Goal: Information Seeking & Learning: Learn about a topic

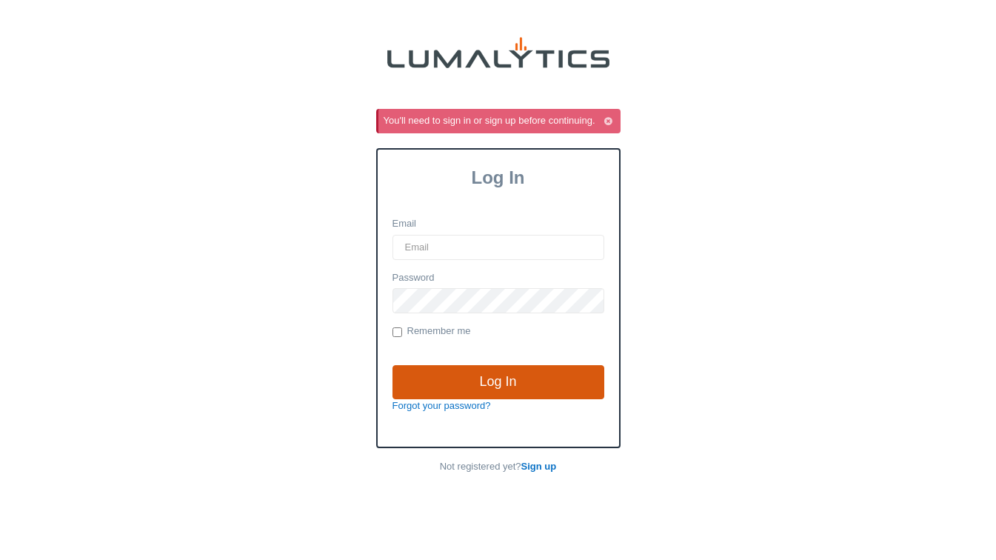
type input "[EMAIL_ADDRESS][DOMAIN_NAME]"
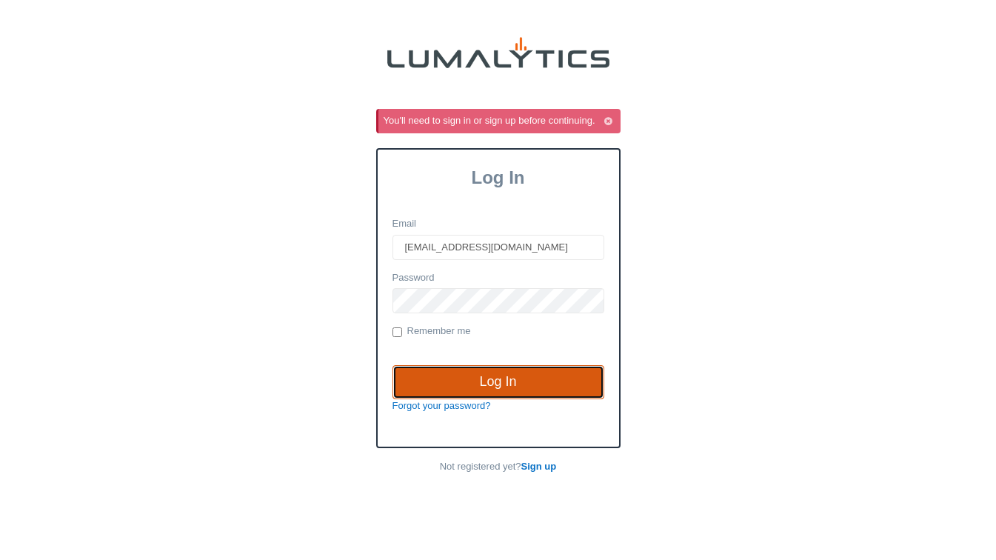
click at [487, 389] on input "Log In" at bounding box center [498, 382] width 212 height 34
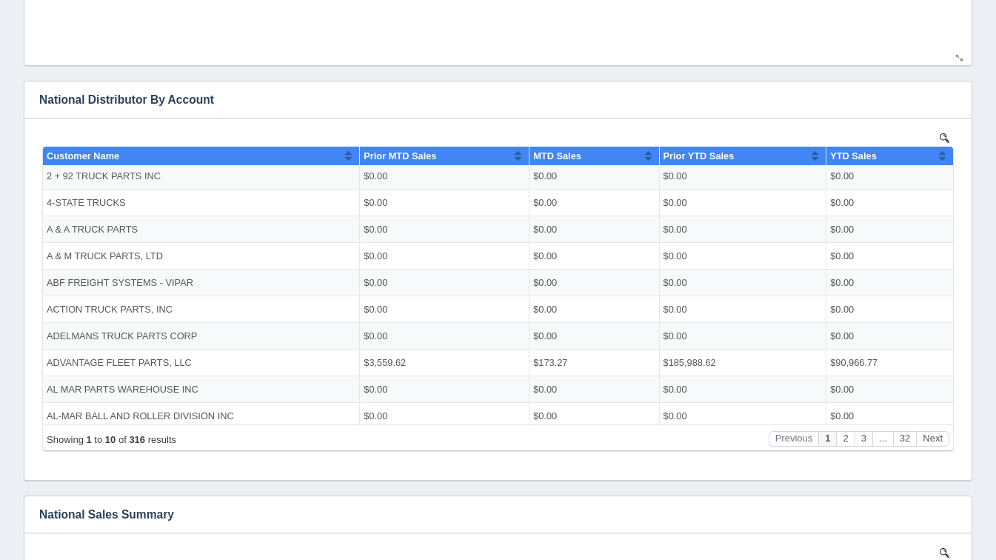
scroll to position [690, 0]
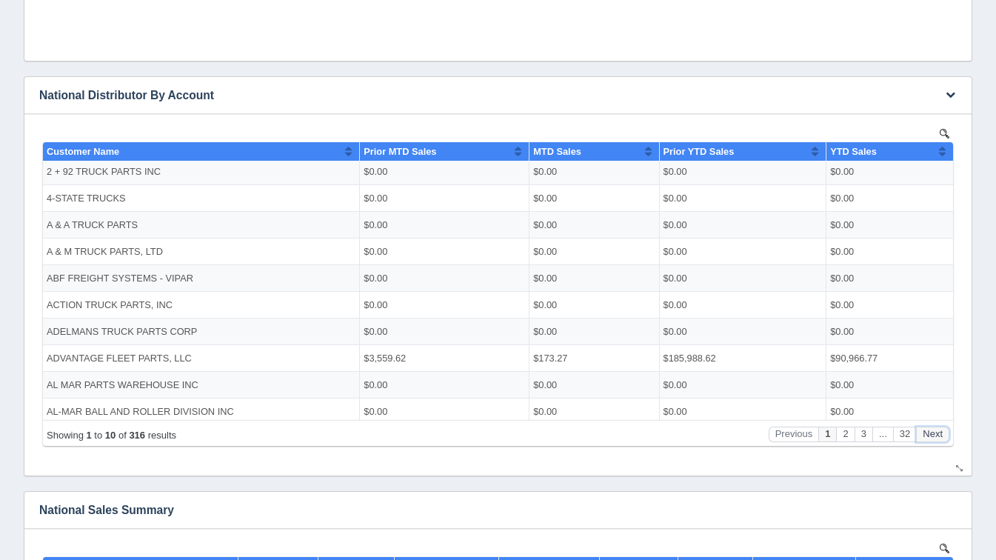
click at [934, 429] on button "Next" at bounding box center [932, 434] width 33 height 16
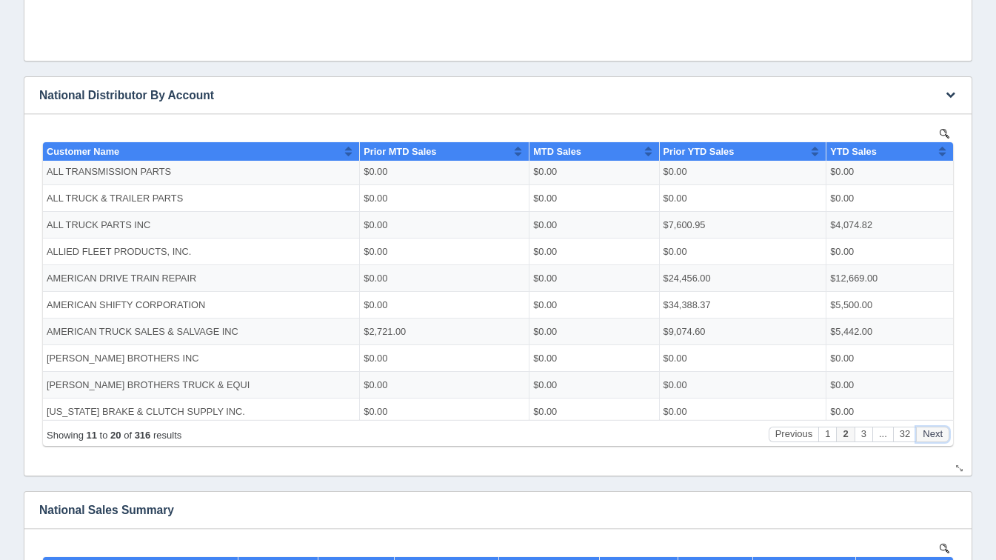
click at [934, 429] on button "Next" at bounding box center [932, 434] width 33 height 16
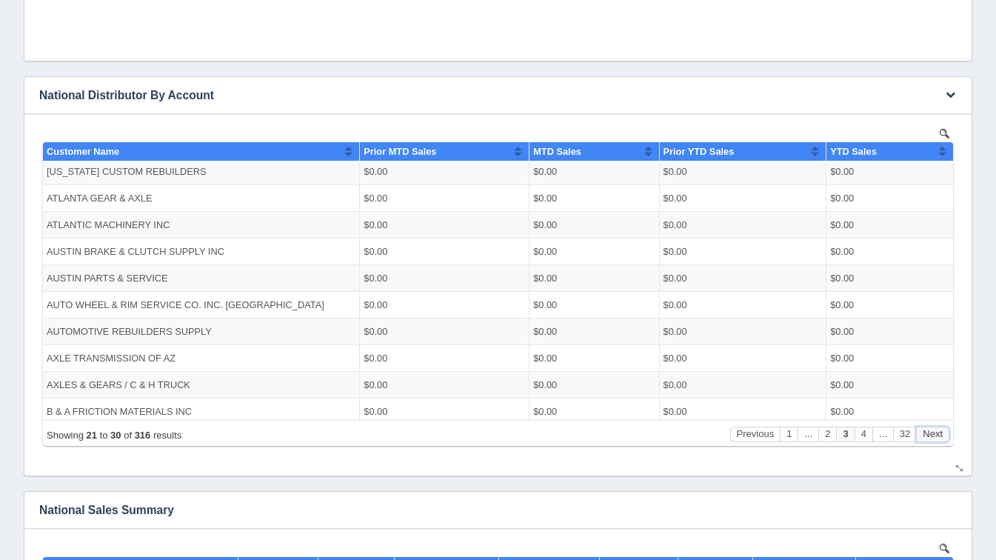
click at [934, 429] on button "Next" at bounding box center [932, 434] width 33 height 16
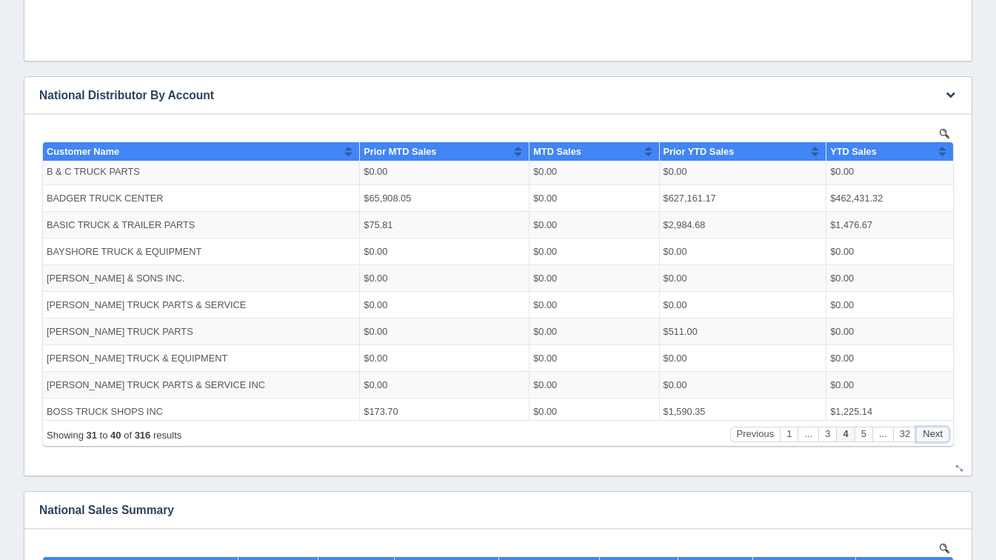
click at [934, 429] on button "Next" at bounding box center [932, 434] width 33 height 16
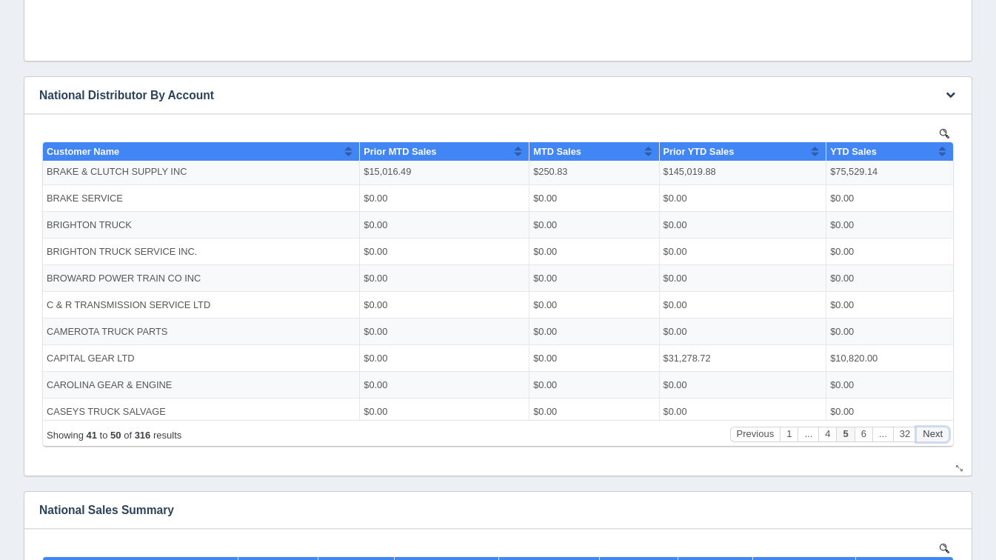
click at [934, 429] on button "Next" at bounding box center [932, 434] width 33 height 16
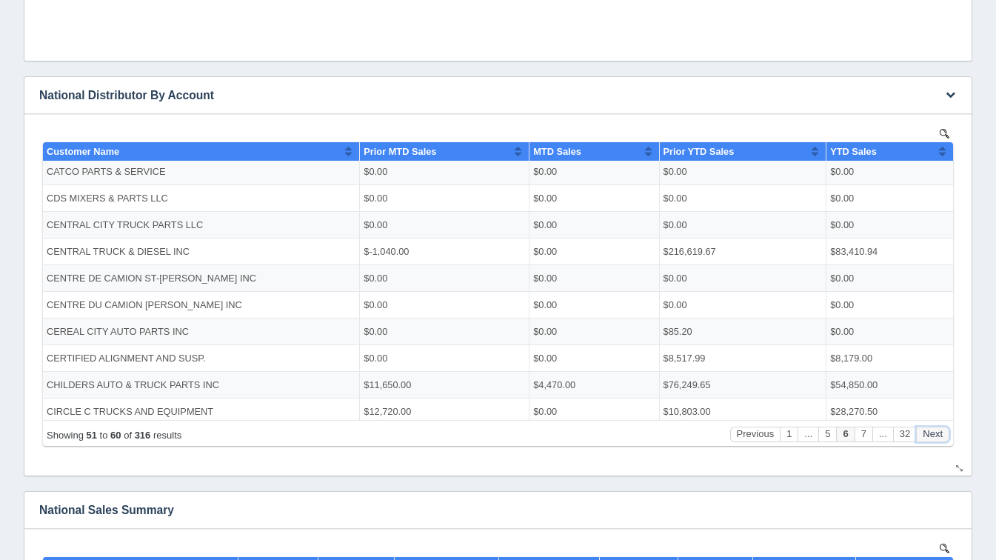
click at [934, 429] on button "Next" at bounding box center [932, 434] width 33 height 16
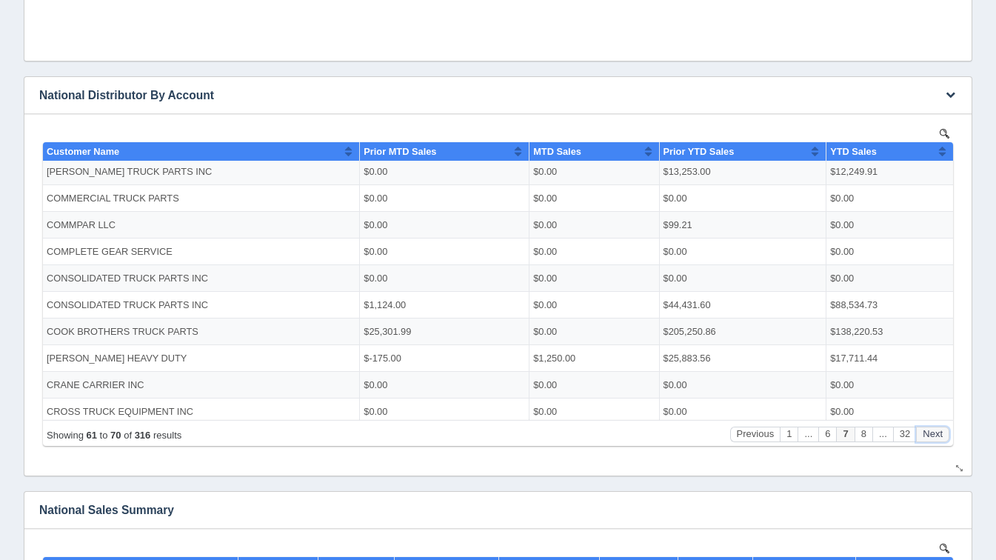
click at [934, 429] on button "Next" at bounding box center [932, 434] width 33 height 16
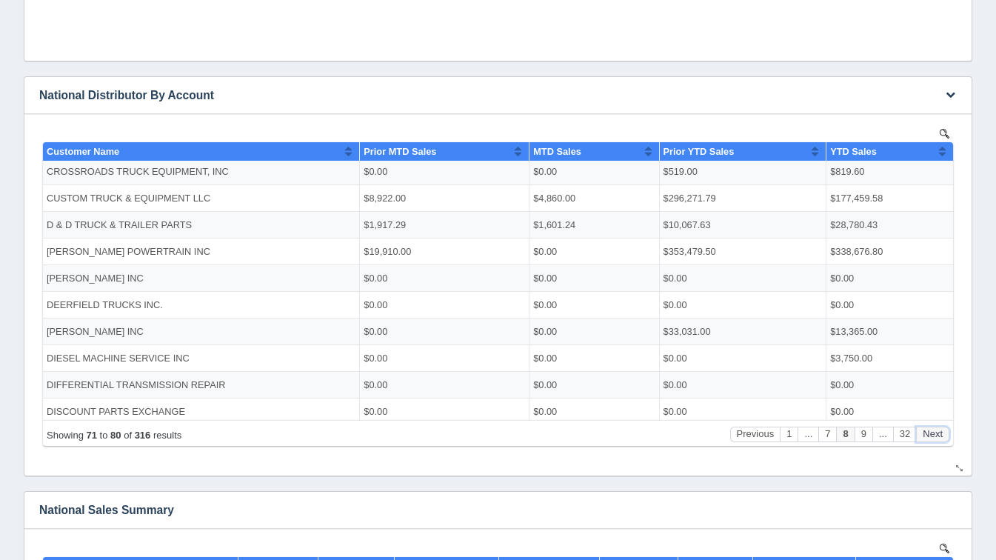
click at [934, 429] on button "Next" at bounding box center [932, 434] width 33 height 16
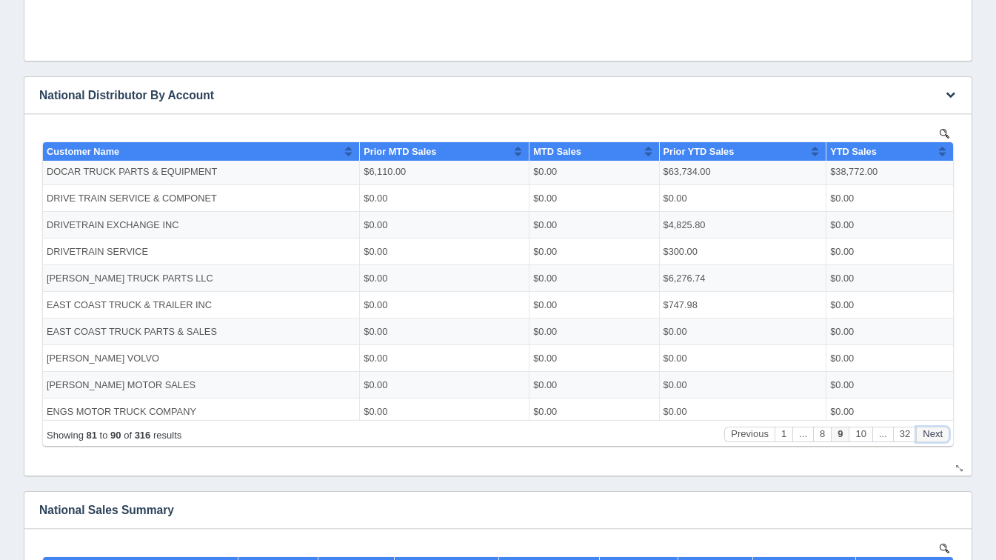
click at [934, 429] on button "Next" at bounding box center [932, 434] width 33 height 16
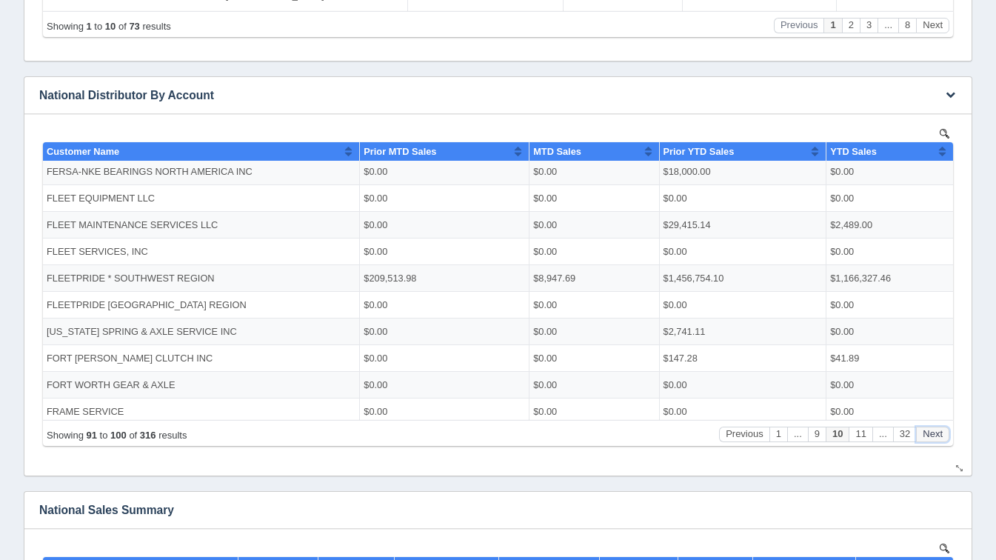
scroll to position [0, 0]
click at [934, 429] on button "Next" at bounding box center [932, 434] width 33 height 16
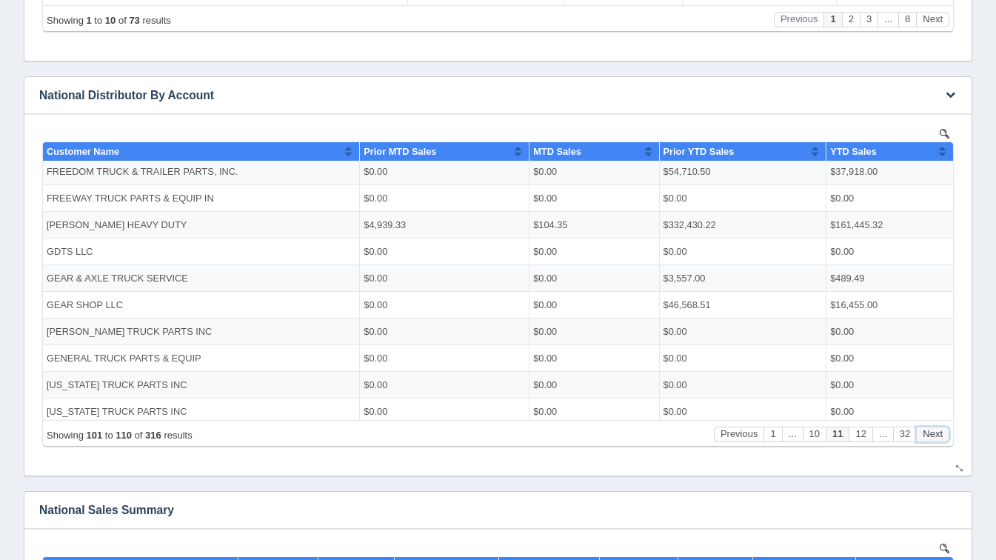
click at [934, 429] on button "Next" at bounding box center [932, 434] width 33 height 16
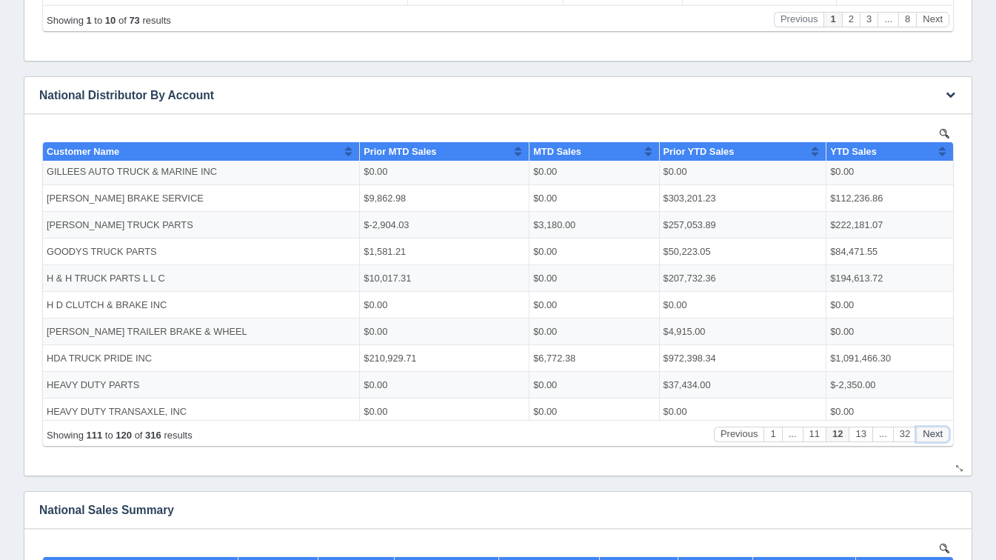
click at [934, 429] on button "Next" at bounding box center [932, 434] width 33 height 16
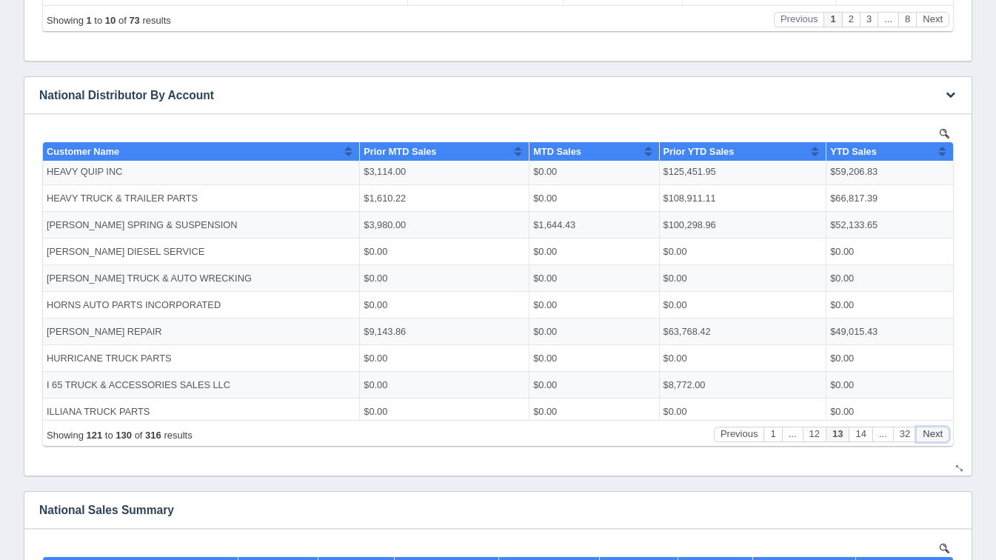
click at [934, 429] on button "Next" at bounding box center [932, 434] width 33 height 16
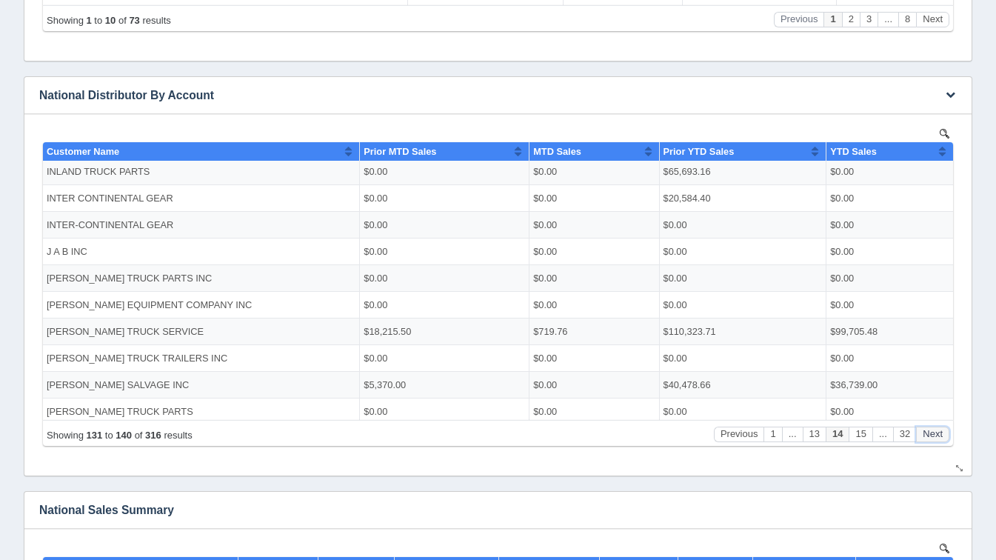
click at [934, 429] on button "Next" at bounding box center [932, 434] width 33 height 16
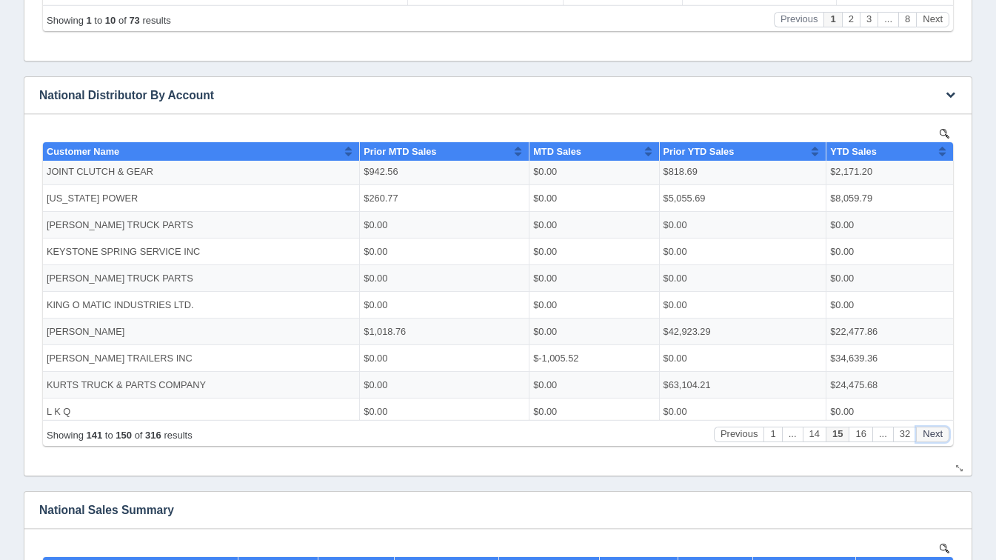
click at [937, 429] on button "Next" at bounding box center [932, 434] width 33 height 16
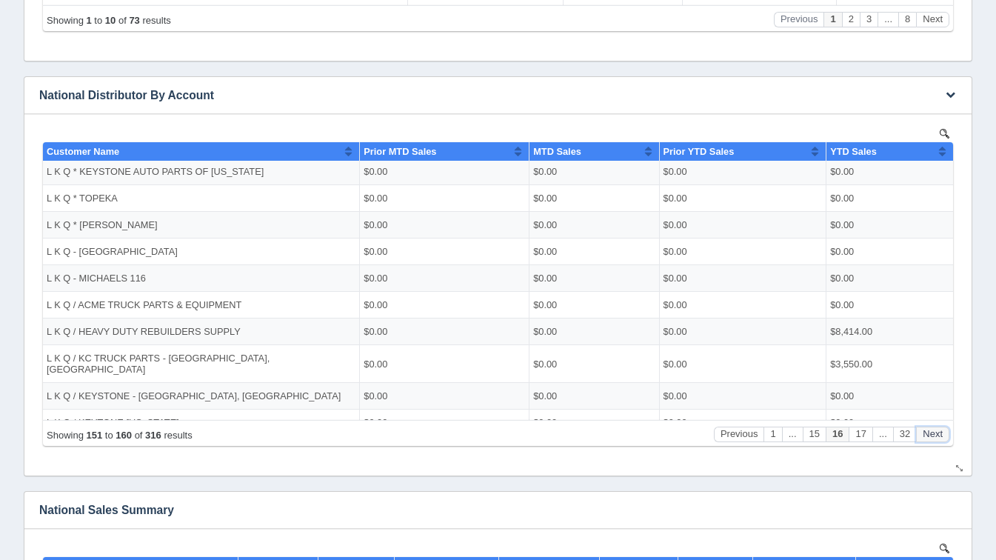
click at [937, 429] on button "Next" at bounding box center [932, 434] width 33 height 16
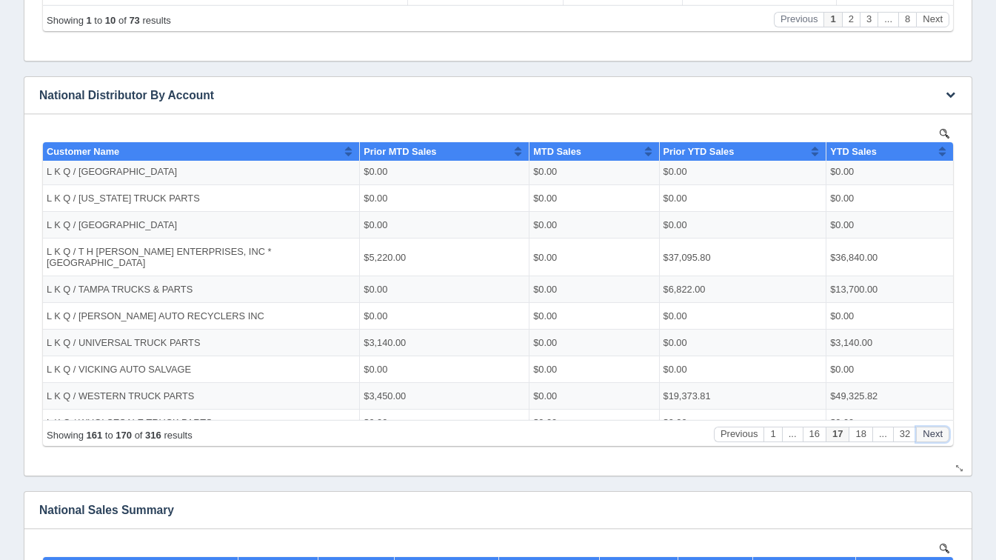
click at [937, 429] on button "Next" at bounding box center [932, 434] width 33 height 16
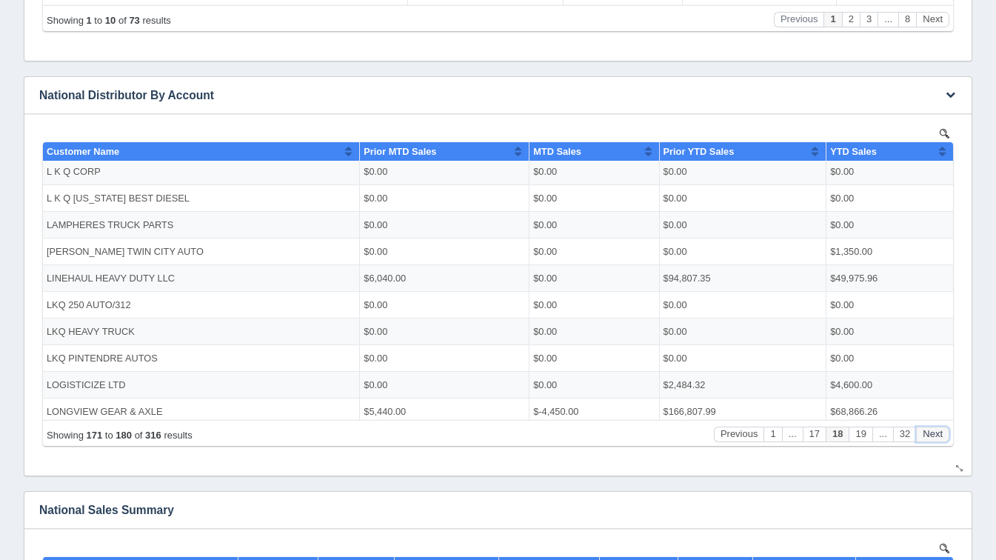
click at [937, 429] on button "Next" at bounding box center [932, 434] width 33 height 16
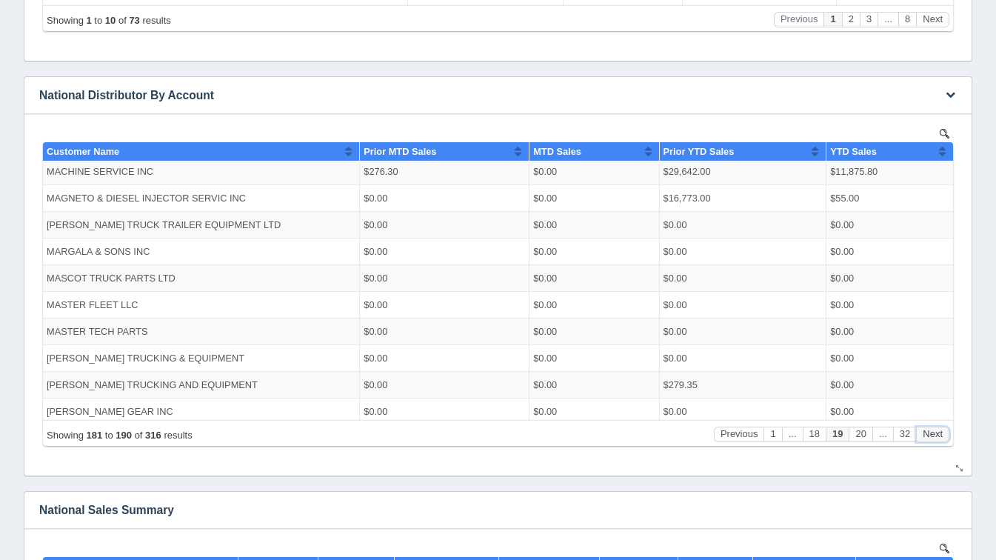
click at [937, 429] on button "Next" at bounding box center [932, 434] width 33 height 16
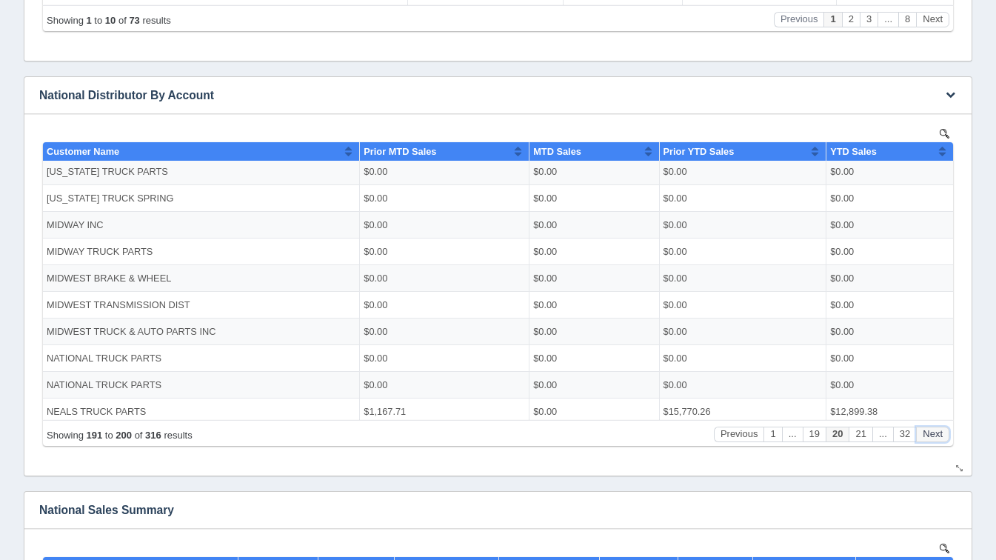
click at [937, 429] on button "Next" at bounding box center [932, 434] width 33 height 16
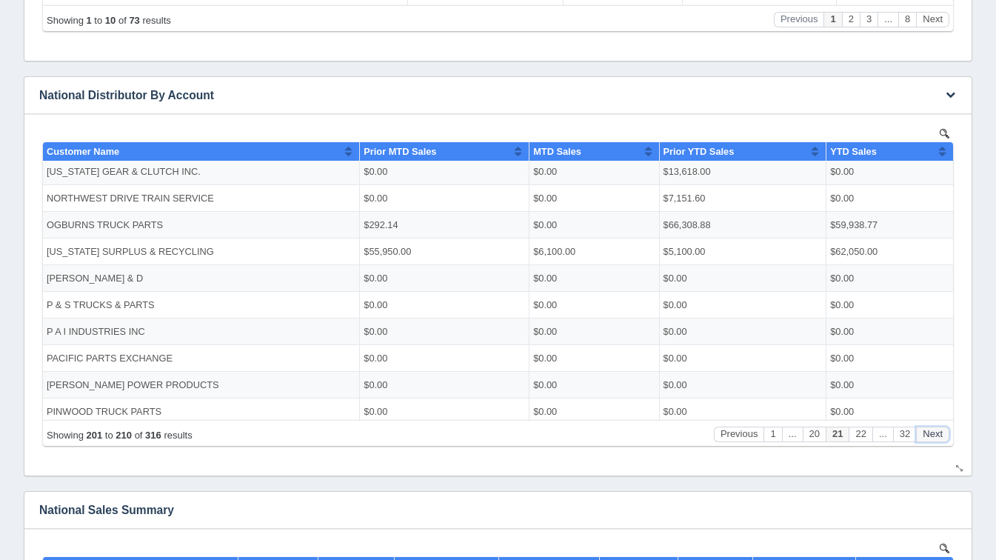
click at [937, 429] on button "Next" at bounding box center [932, 434] width 33 height 16
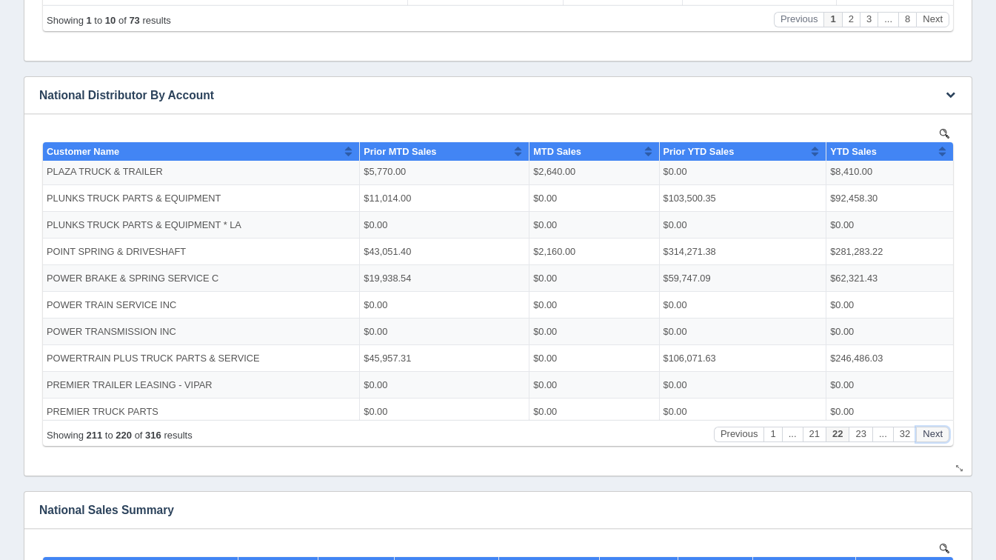
click at [937, 429] on button "Next" at bounding box center [932, 434] width 33 height 16
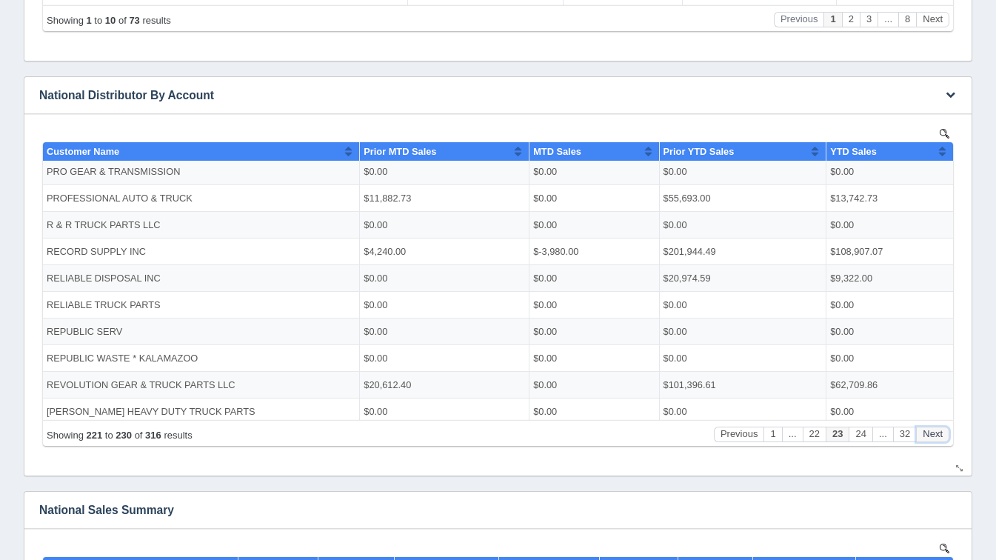
click at [937, 429] on button "Next" at bounding box center [932, 434] width 33 height 16
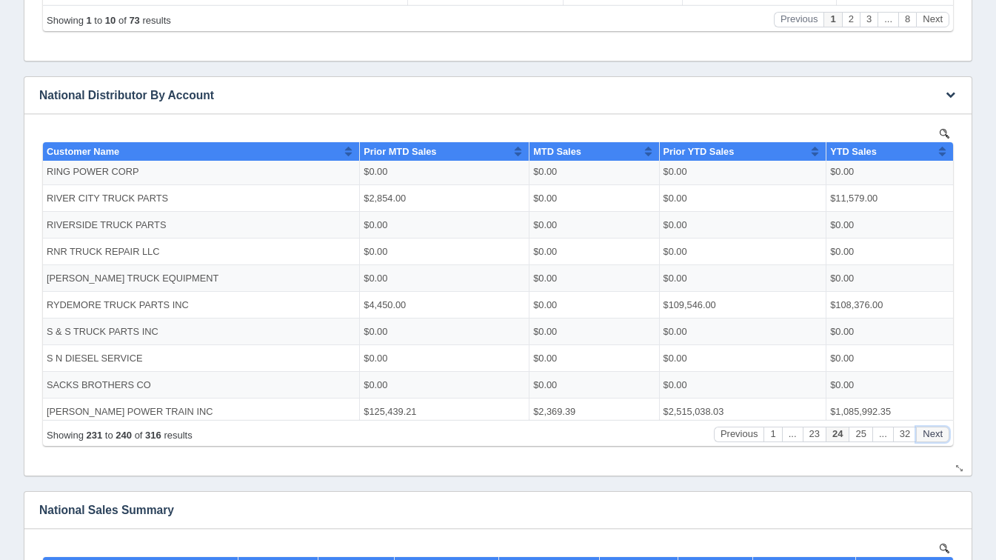
click at [937, 429] on button "Next" at bounding box center [932, 434] width 33 height 16
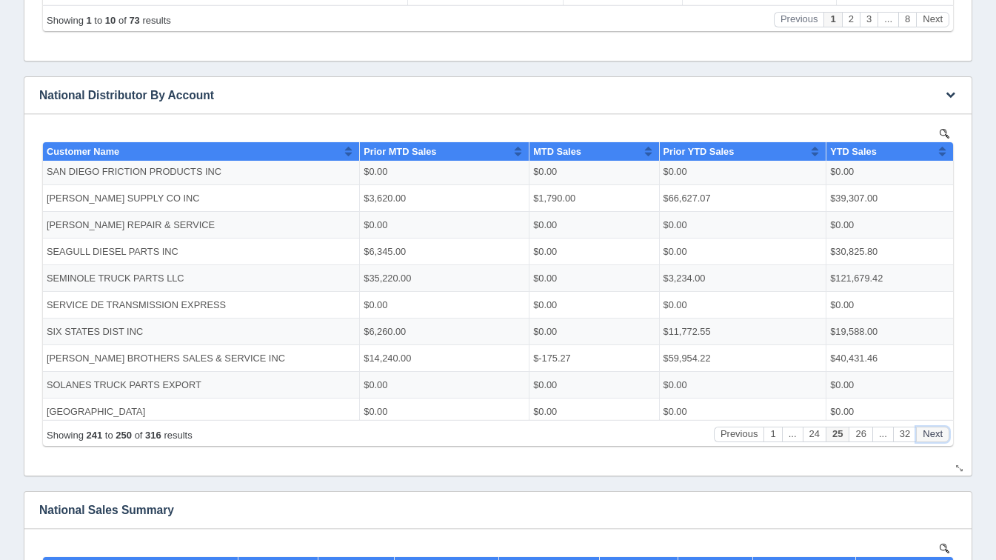
click at [937, 429] on button "Next" at bounding box center [932, 434] width 33 height 16
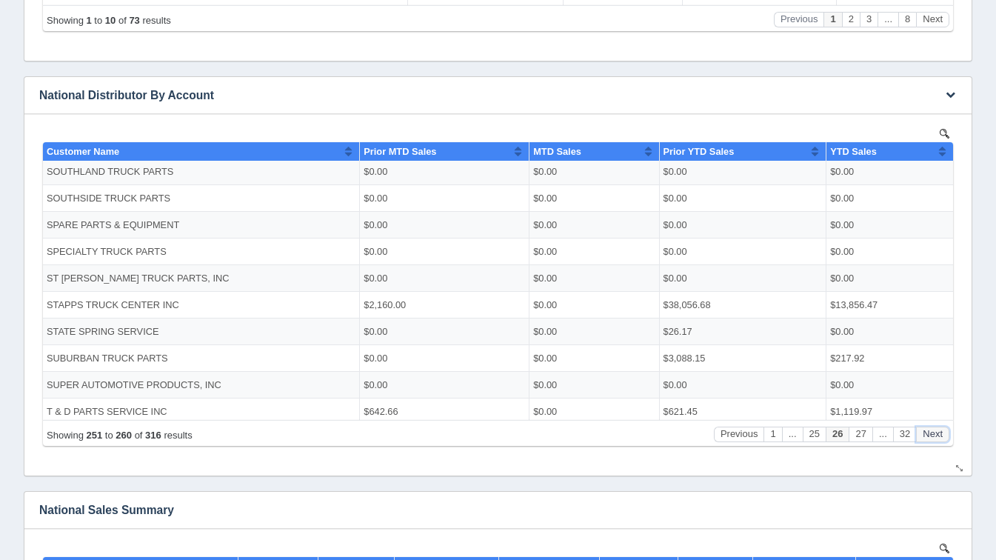
click at [937, 429] on button "Next" at bounding box center [932, 434] width 33 height 16
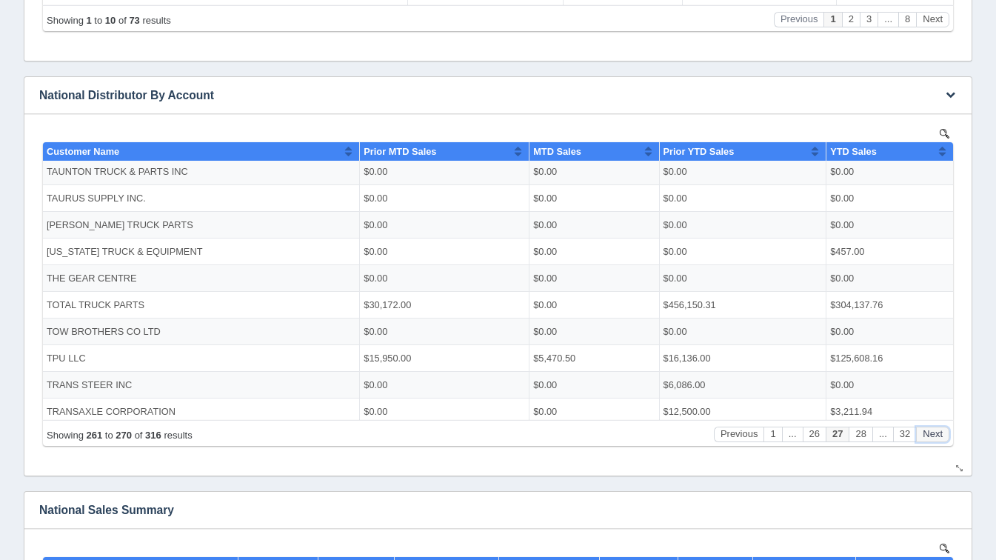
click at [937, 429] on button "Next" at bounding box center [932, 434] width 33 height 16
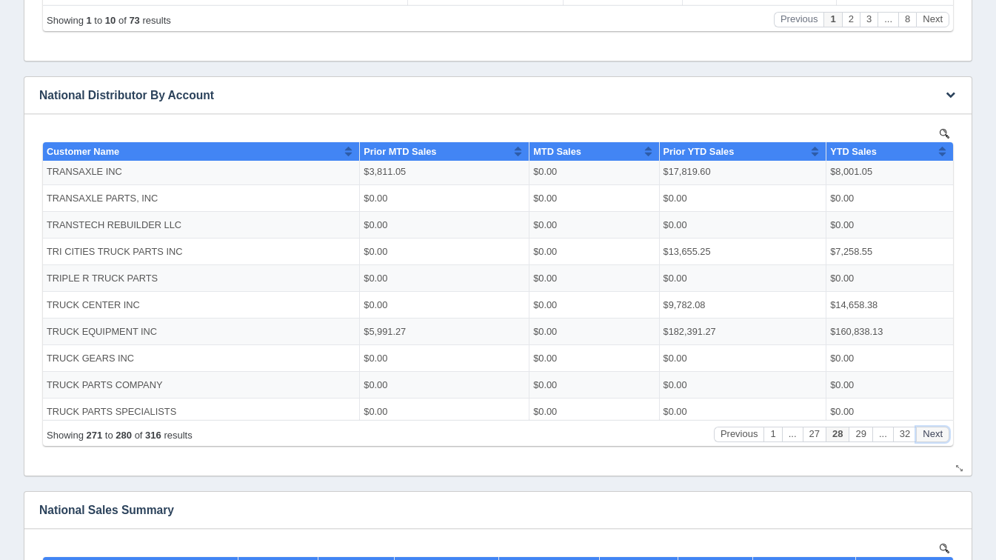
click at [937, 429] on button "Next" at bounding box center [932, 434] width 33 height 16
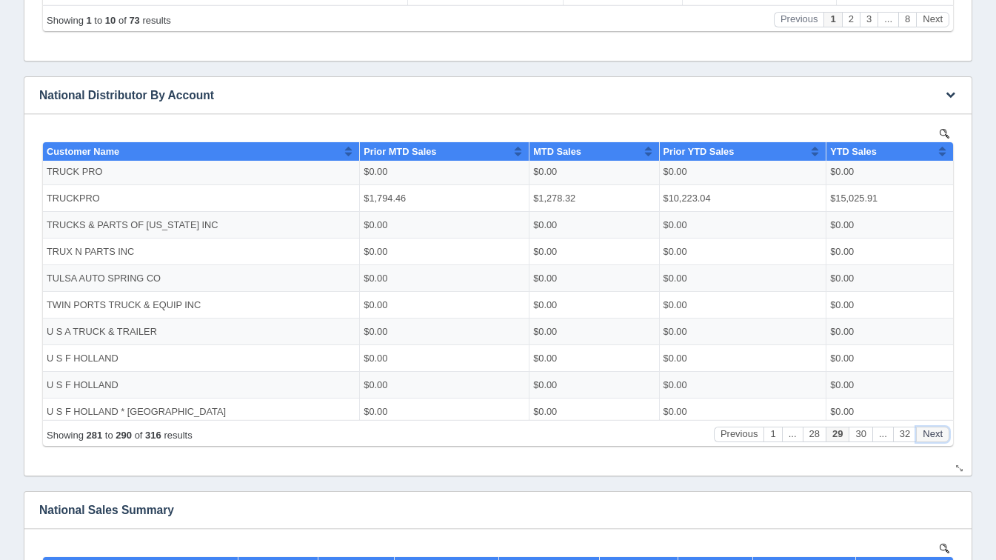
click at [937, 429] on button "Next" at bounding box center [932, 434] width 33 height 16
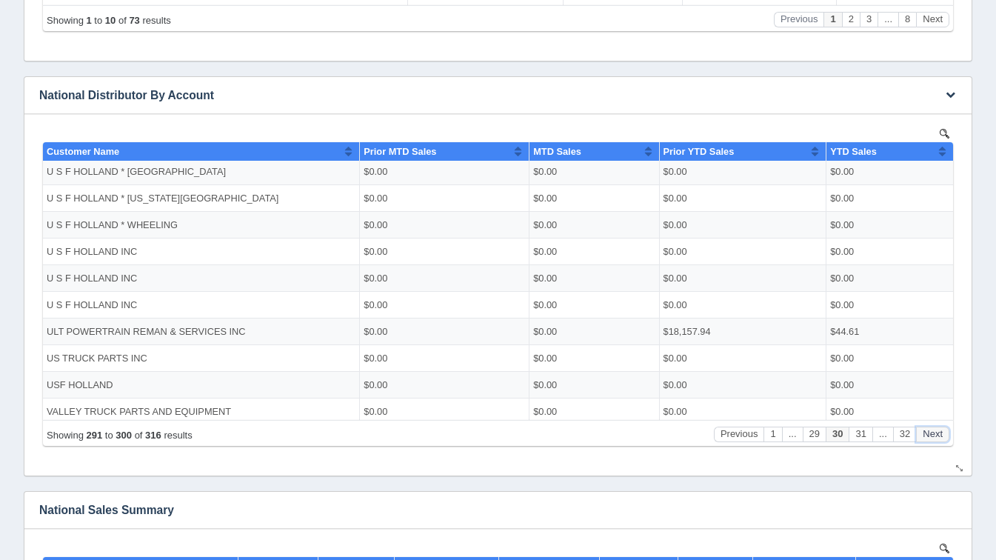
click at [937, 429] on button "Next" at bounding box center [932, 434] width 33 height 16
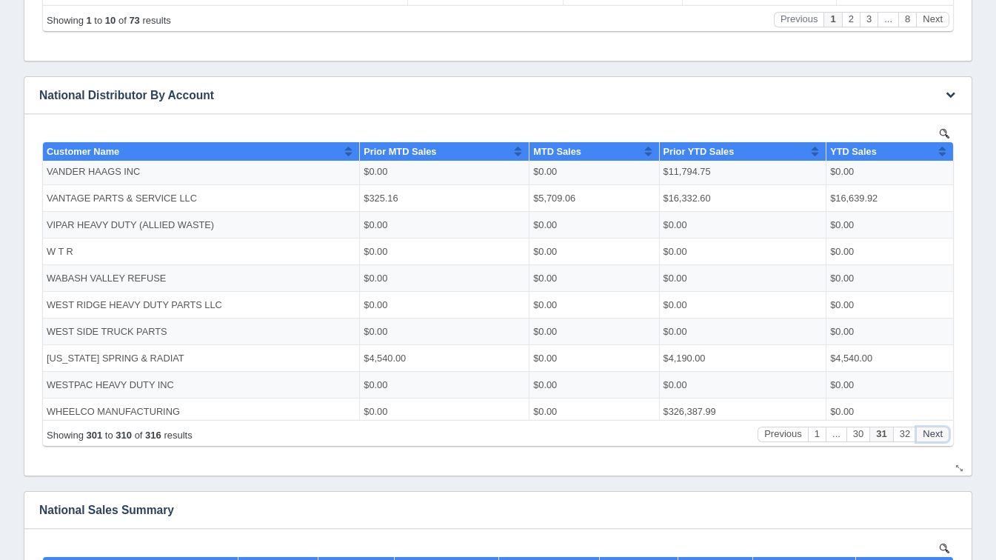
click at [937, 429] on button "Next" at bounding box center [932, 434] width 33 height 16
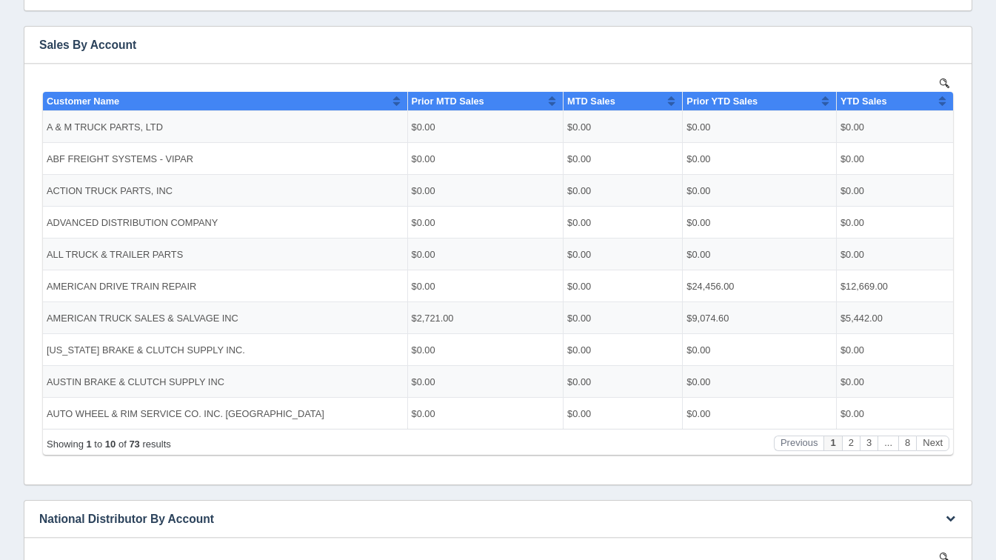
scroll to position [264, 0]
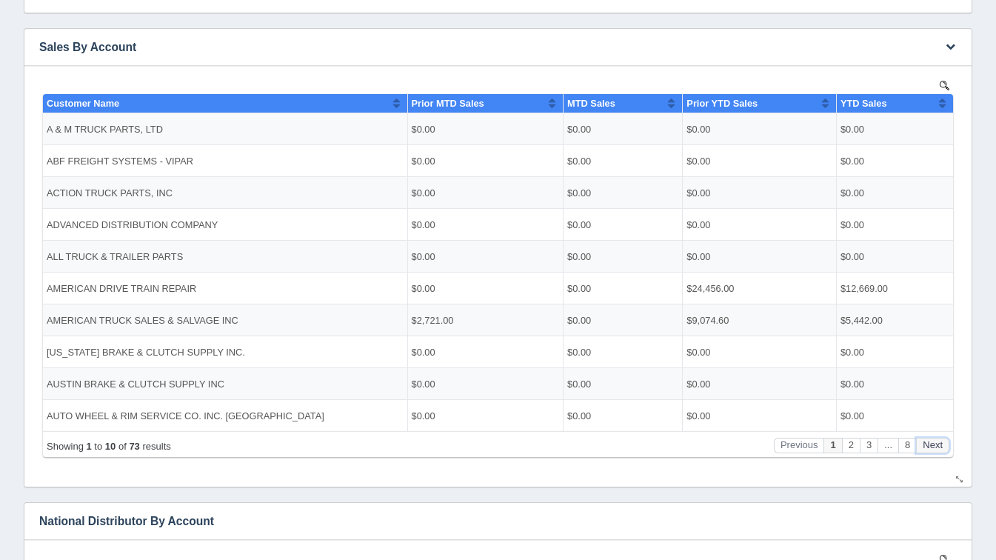
click at [934, 446] on button "Next" at bounding box center [932, 445] width 33 height 16
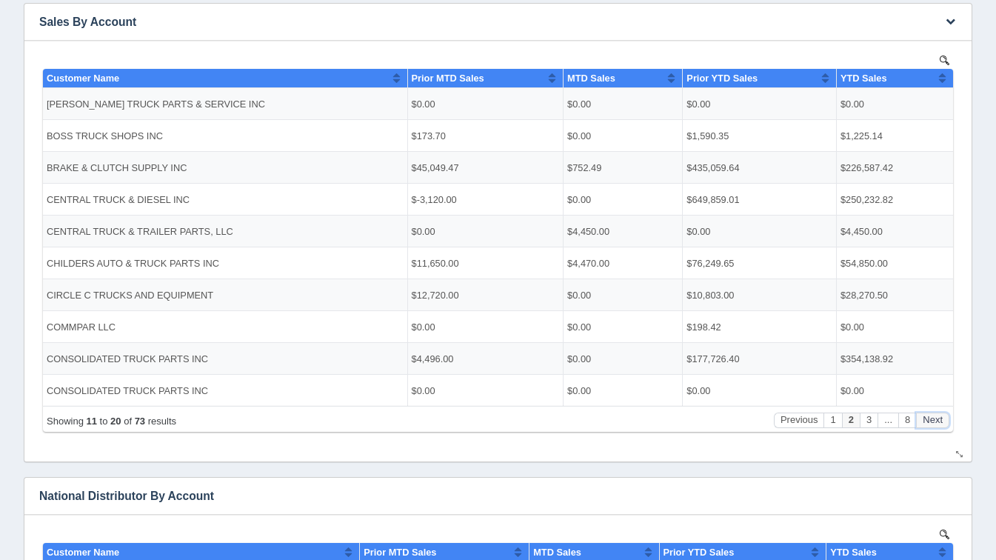
scroll to position [282, 0]
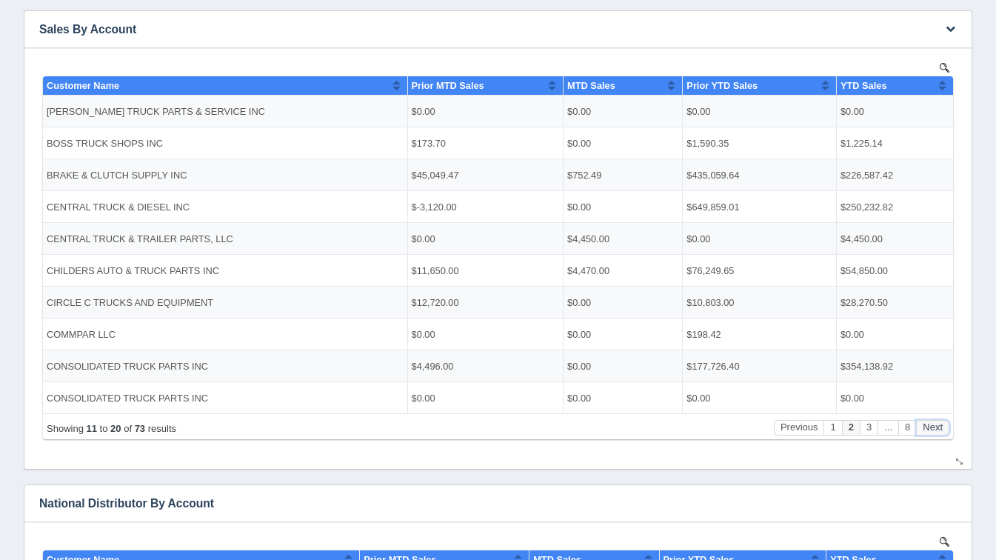
click at [939, 423] on button "Next" at bounding box center [932, 427] width 33 height 16
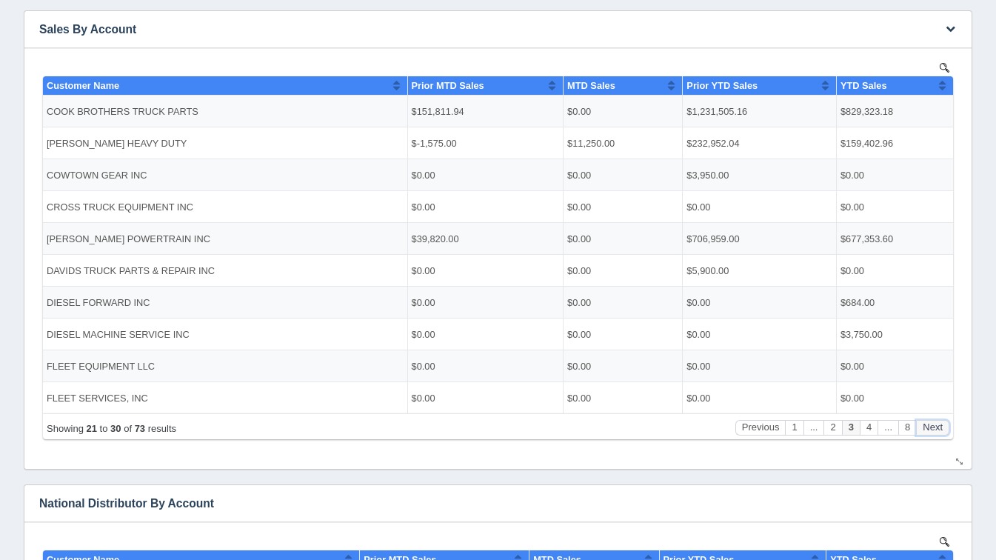
click at [939, 423] on button "Next" at bounding box center [932, 427] width 33 height 16
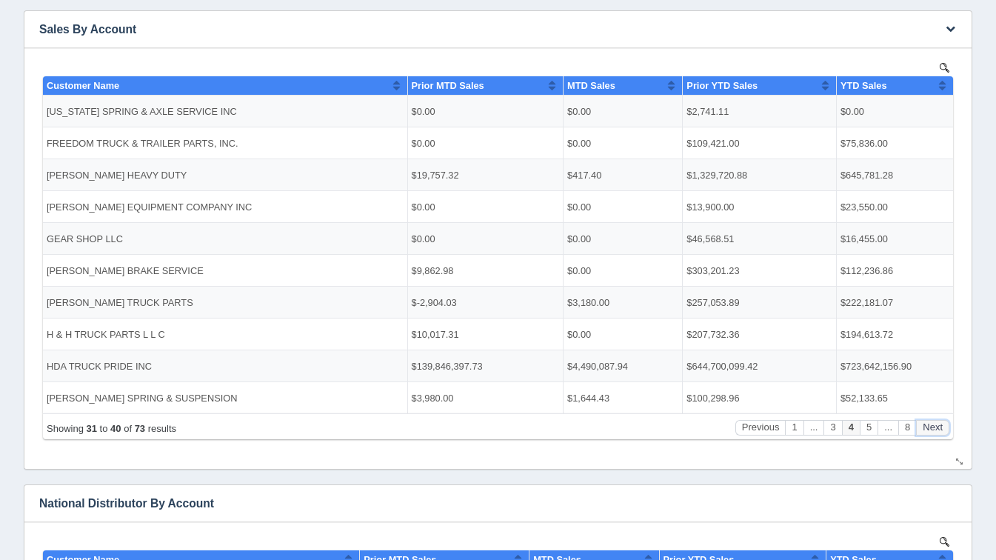
click at [939, 423] on button "Next" at bounding box center [932, 427] width 33 height 16
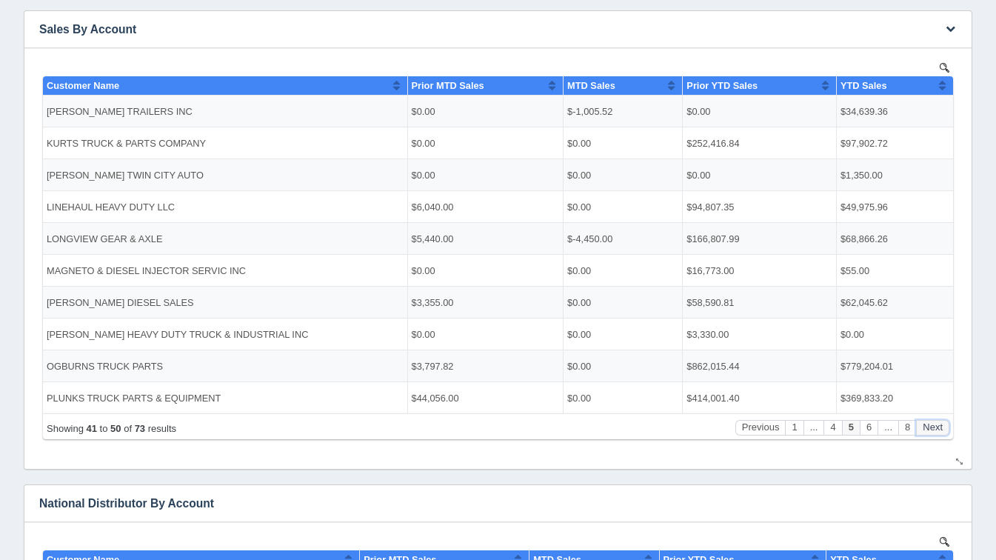
click at [939, 423] on button "Next" at bounding box center [932, 427] width 33 height 16
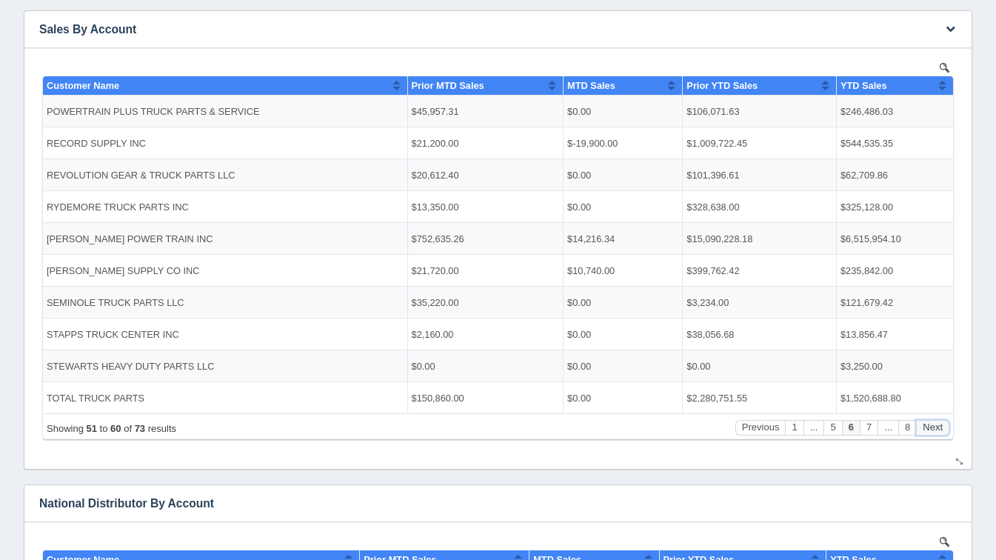
click at [939, 423] on button "Next" at bounding box center [932, 427] width 33 height 16
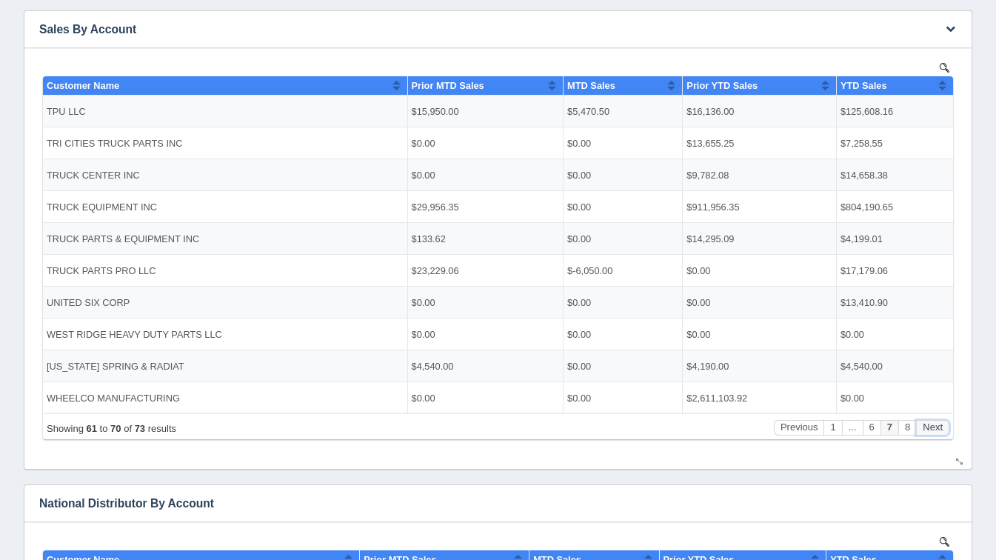
click at [939, 423] on button "Next" at bounding box center [932, 427] width 33 height 16
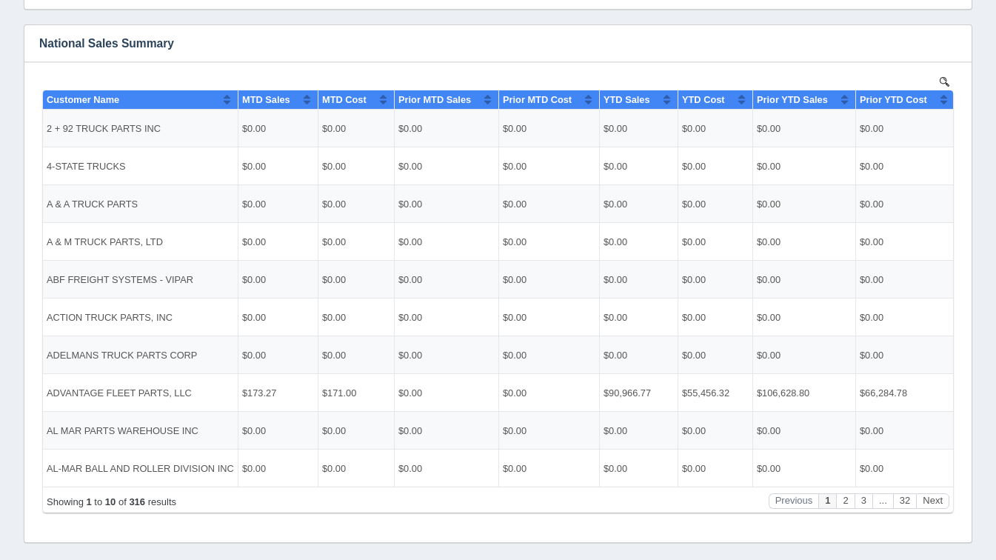
scroll to position [1158, 0]
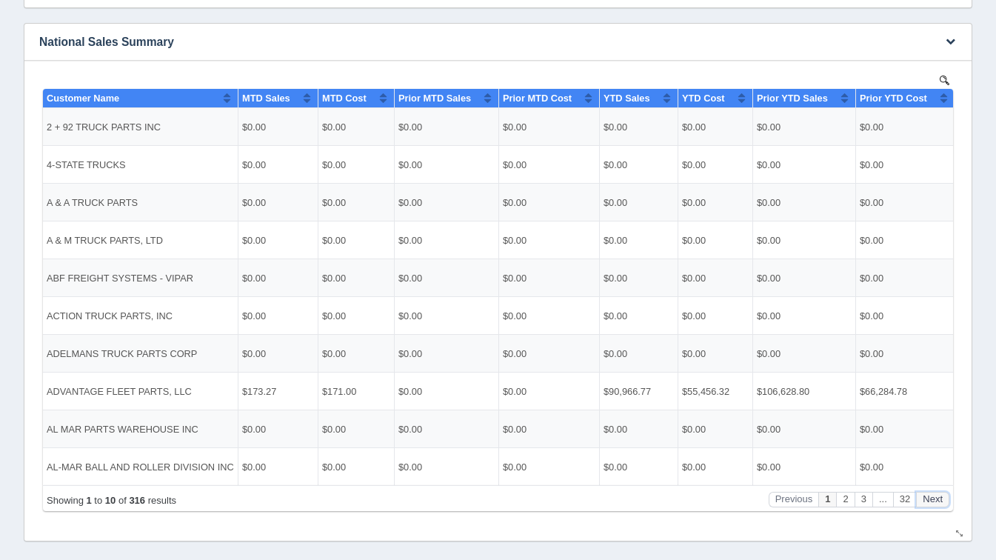
click at [944, 493] on button "Next" at bounding box center [932, 499] width 33 height 16
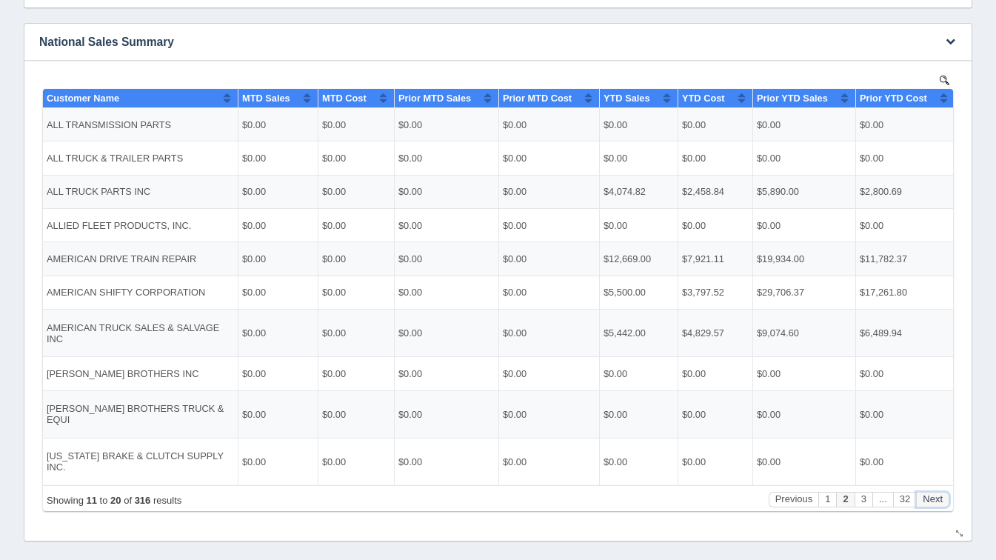
click at [944, 493] on button "Next" at bounding box center [932, 499] width 33 height 16
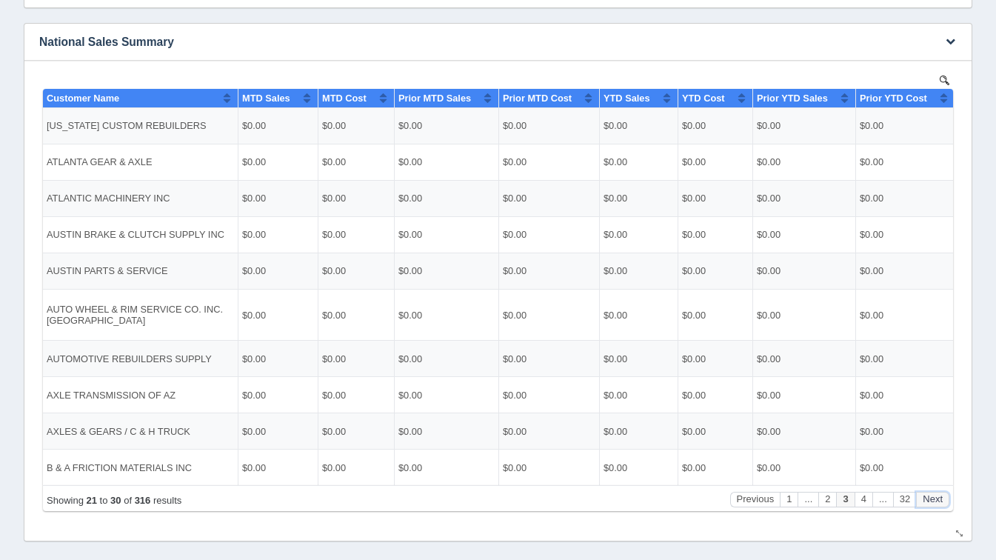
click at [944, 493] on button "Next" at bounding box center [932, 499] width 33 height 16
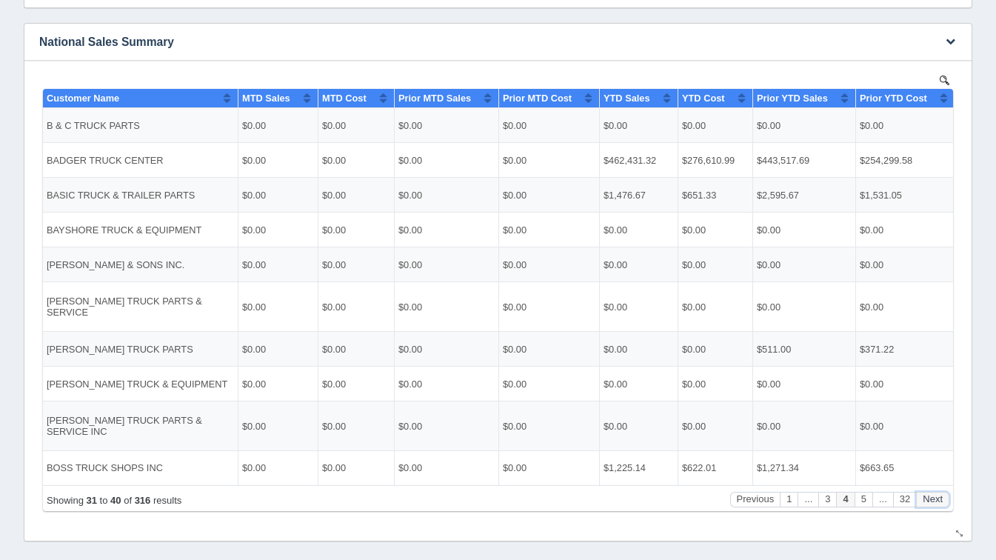
click at [944, 493] on button "Next" at bounding box center [932, 499] width 33 height 16
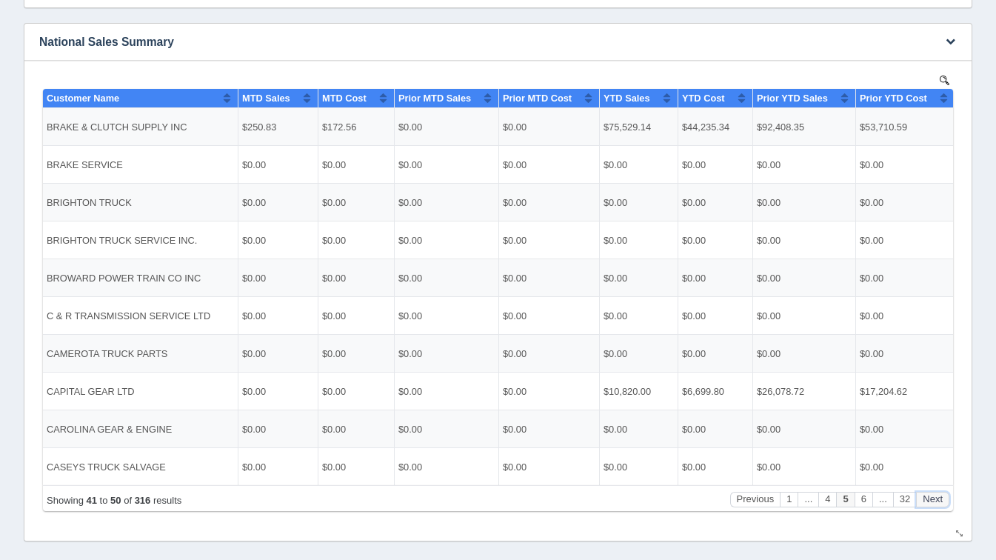
click at [944, 493] on button "Next" at bounding box center [932, 499] width 33 height 16
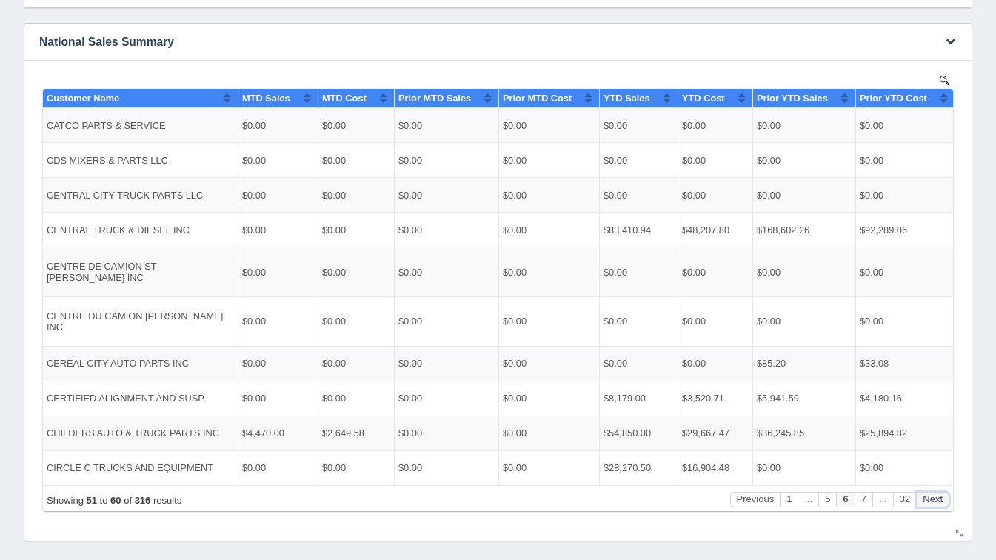
click at [944, 493] on button "Next" at bounding box center [932, 499] width 33 height 16
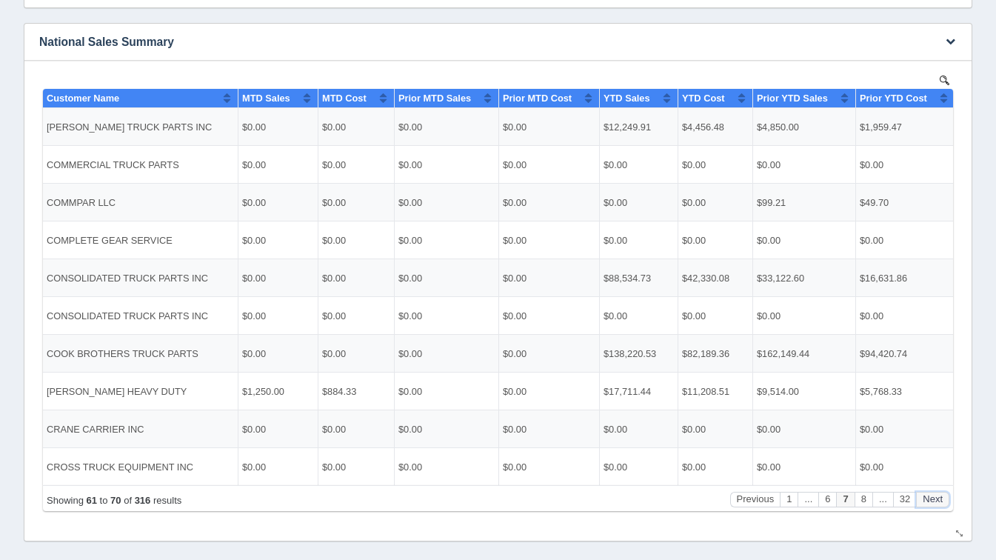
click at [944, 493] on button "Next" at bounding box center [932, 499] width 33 height 16
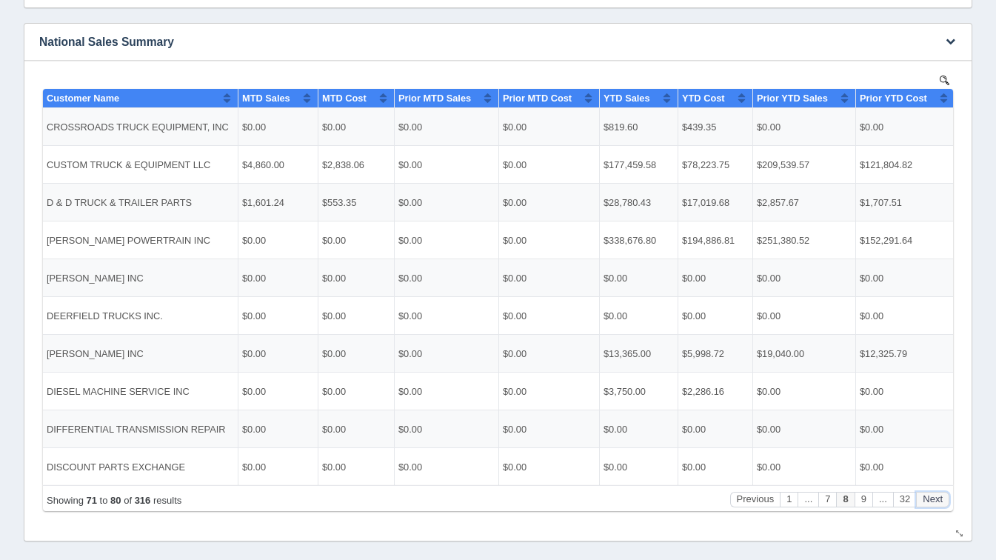
click at [944, 493] on button "Next" at bounding box center [932, 499] width 33 height 16
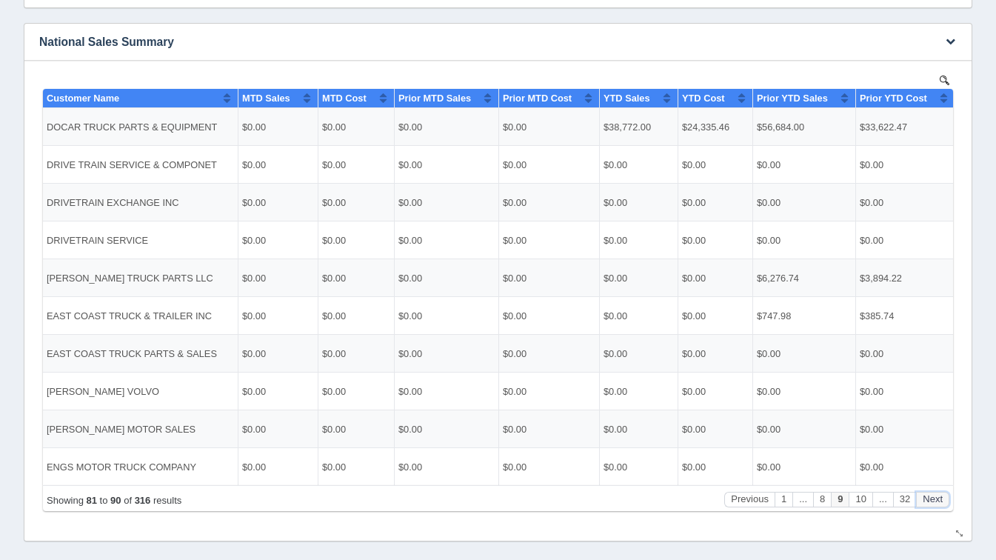
click at [944, 493] on button "Next" at bounding box center [932, 499] width 33 height 16
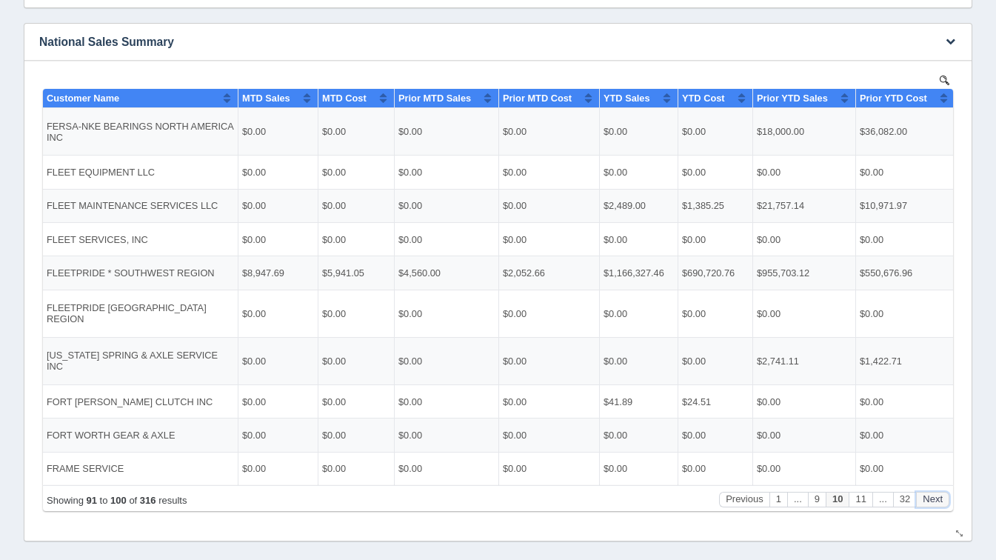
click at [944, 493] on button "Next" at bounding box center [932, 499] width 33 height 16
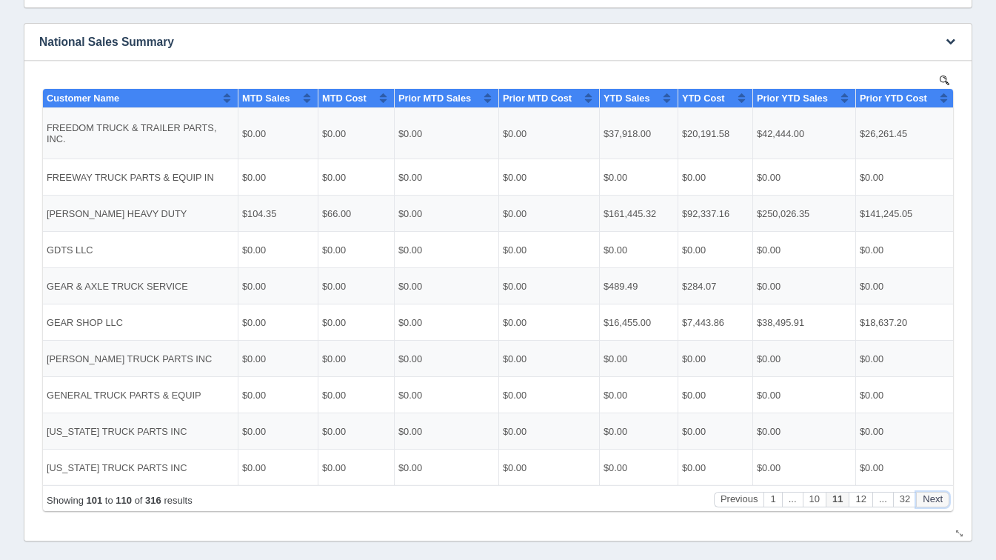
click at [944, 493] on button "Next" at bounding box center [932, 499] width 33 height 16
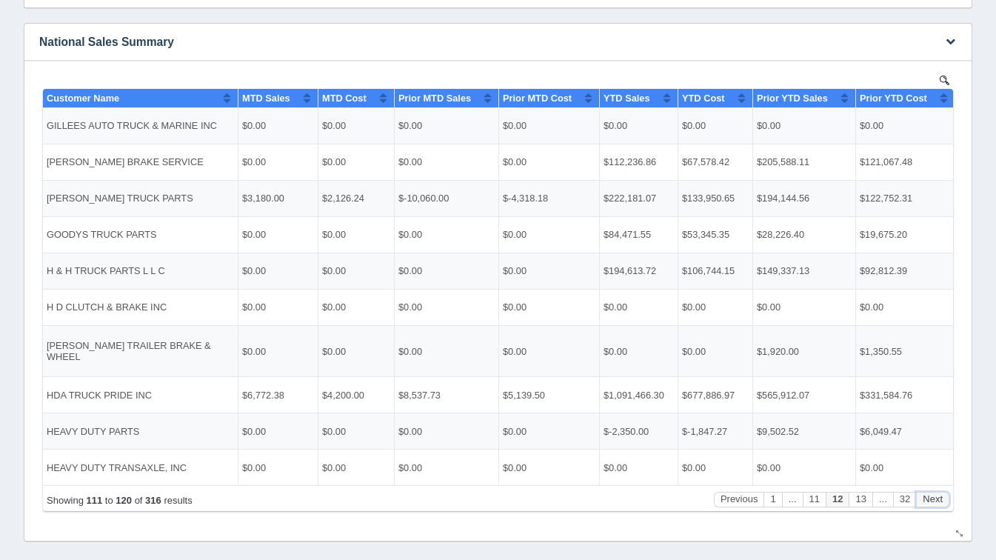
click at [944, 493] on button "Next" at bounding box center [932, 499] width 33 height 16
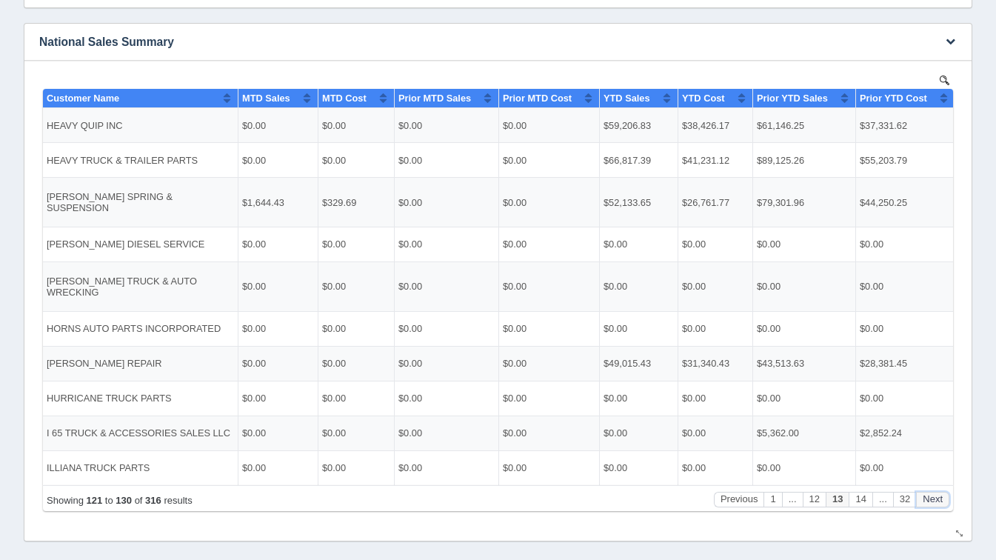
click at [944, 493] on button "Next" at bounding box center [932, 499] width 33 height 16
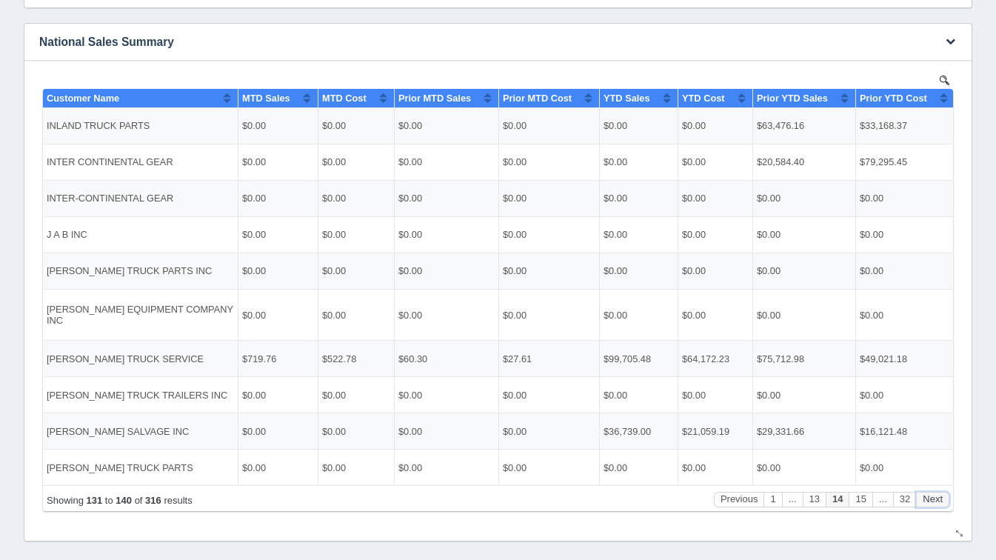
click at [944, 493] on button "Next" at bounding box center [932, 499] width 33 height 16
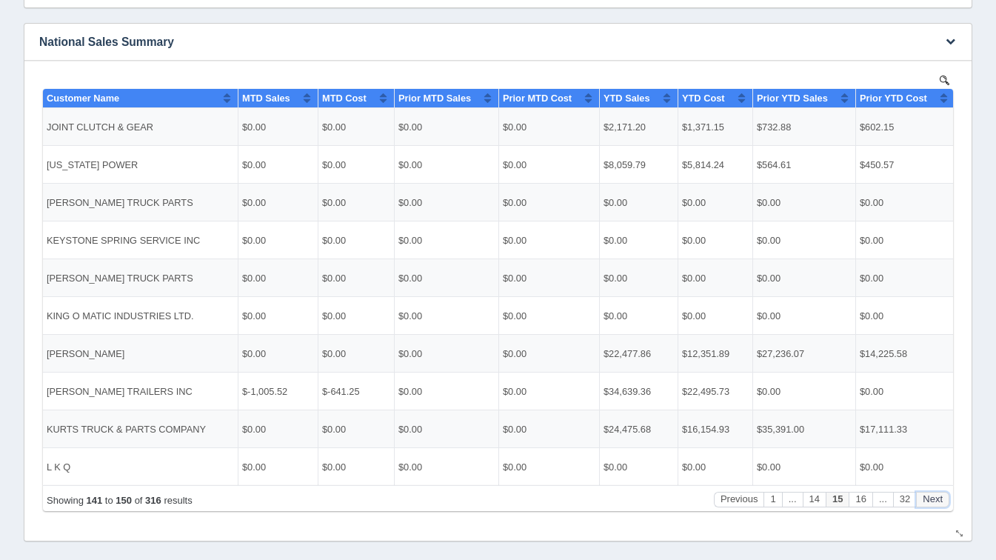
click at [944, 493] on button "Next" at bounding box center [932, 499] width 33 height 16
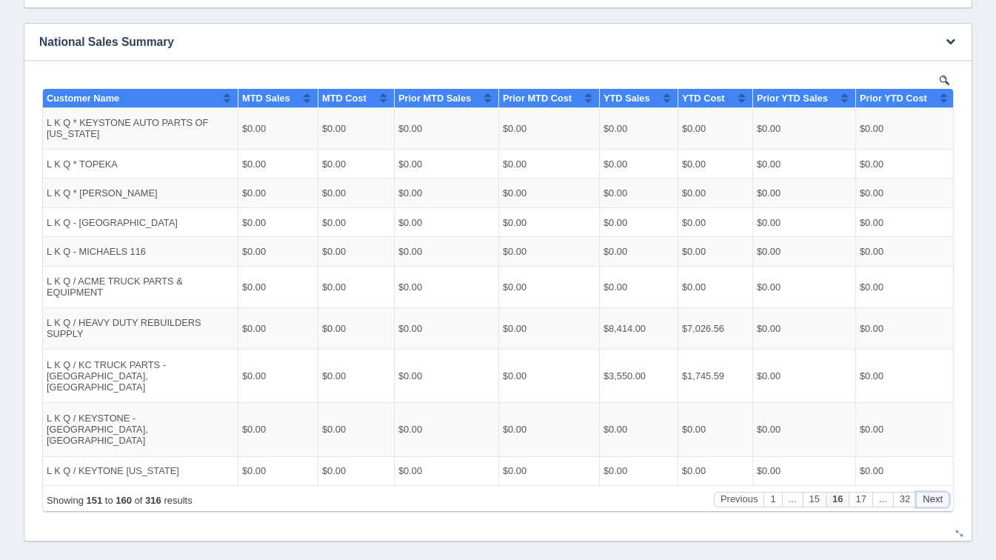
click at [944, 493] on button "Next" at bounding box center [932, 499] width 33 height 16
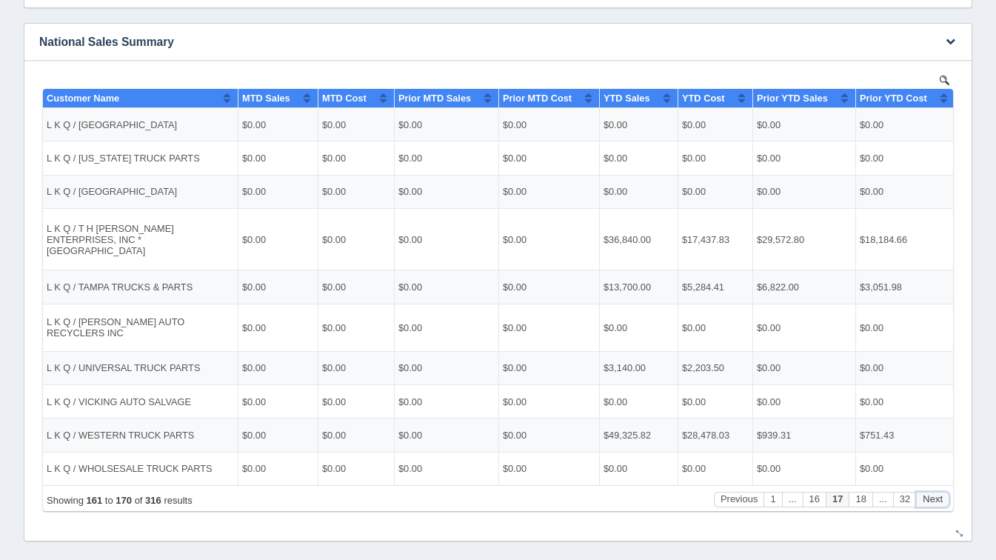
click at [944, 493] on button "Next" at bounding box center [932, 499] width 33 height 16
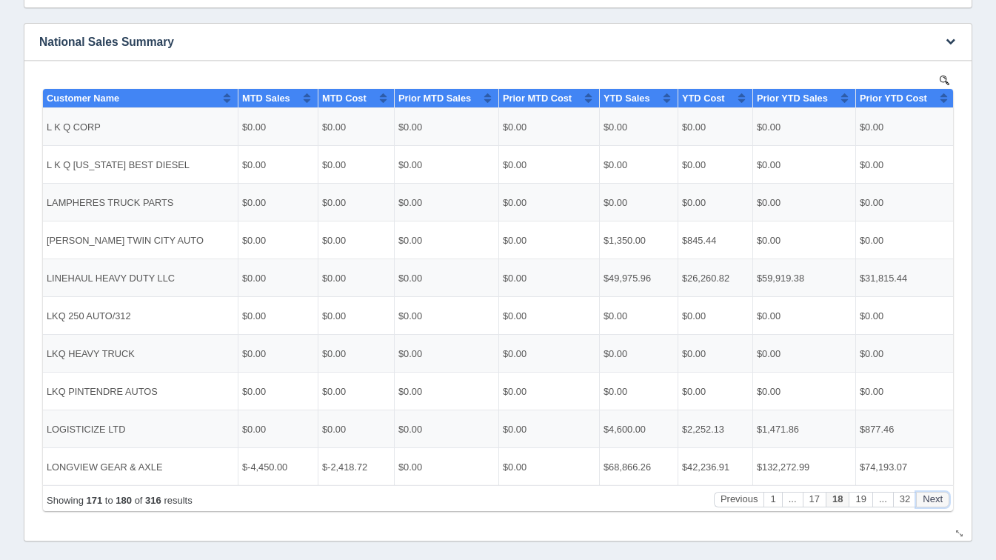
click at [944, 493] on button "Next" at bounding box center [932, 499] width 33 height 16
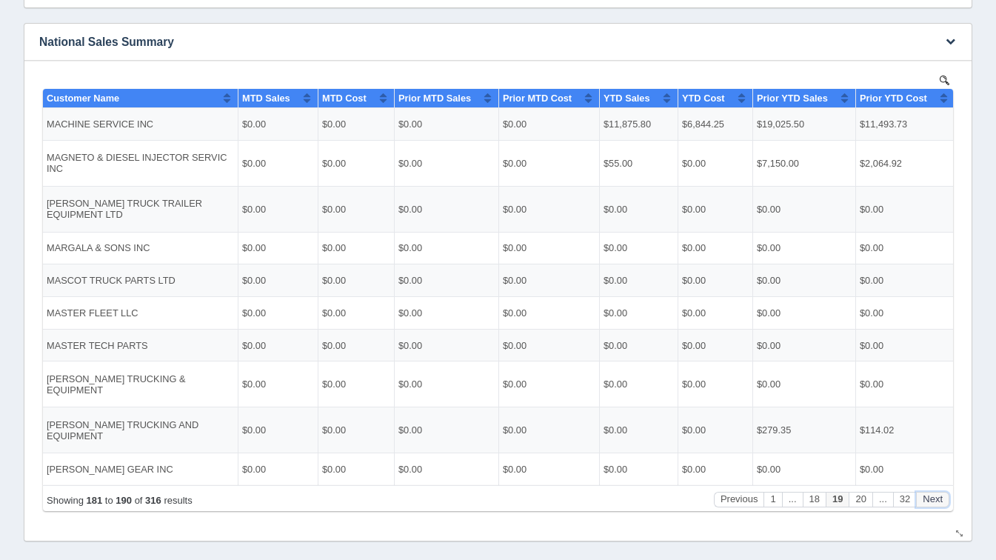
click at [944, 493] on button "Next" at bounding box center [932, 499] width 33 height 16
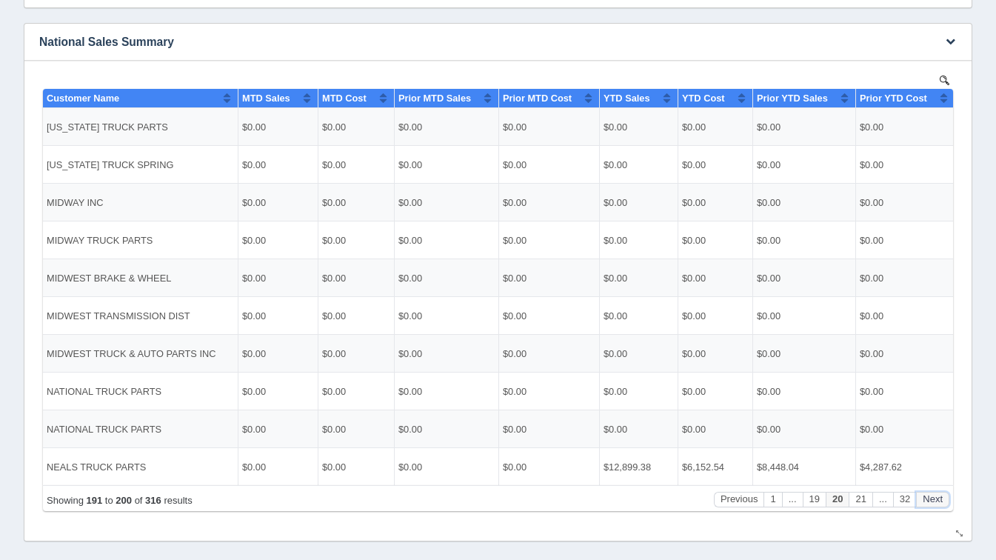
click at [944, 493] on button "Next" at bounding box center [932, 499] width 33 height 16
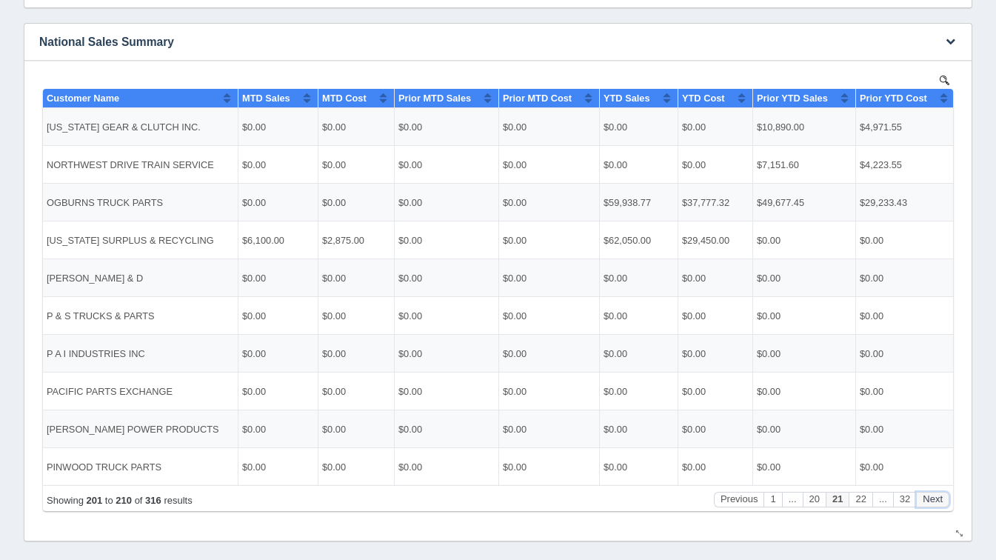
click at [944, 493] on button "Next" at bounding box center [932, 499] width 33 height 16
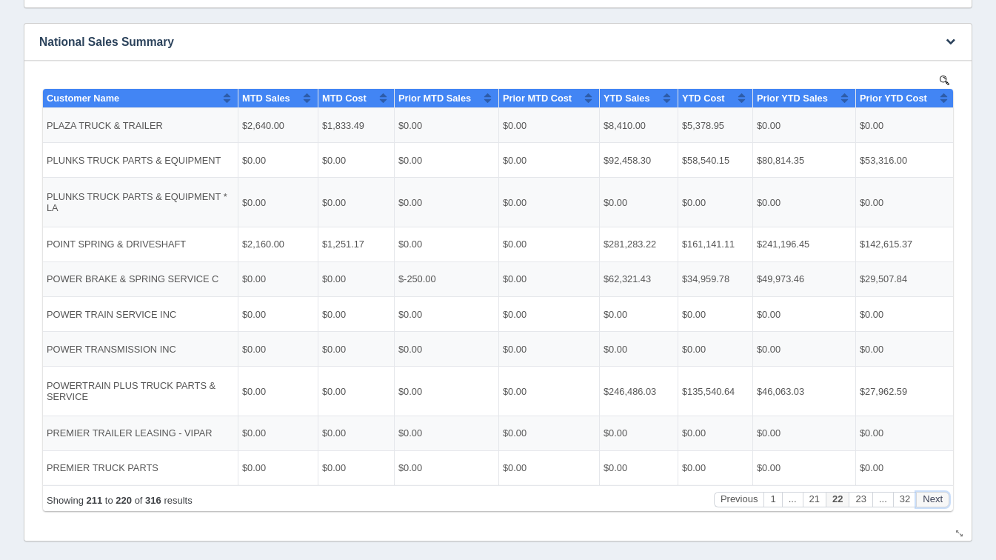
click at [937, 498] on button "Next" at bounding box center [932, 499] width 33 height 16
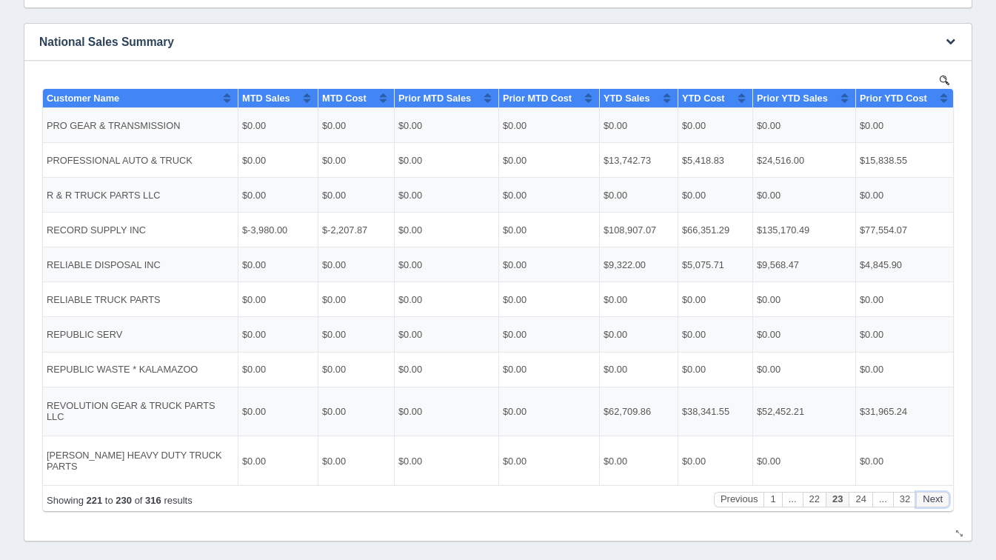
click at [937, 498] on button "Next" at bounding box center [932, 499] width 33 height 16
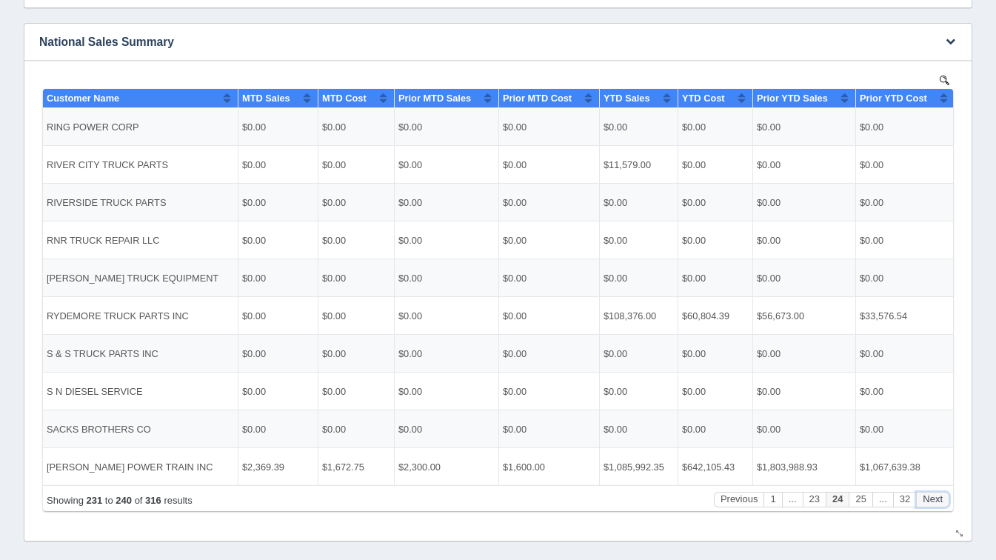
click at [937, 498] on button "Next" at bounding box center [932, 499] width 33 height 16
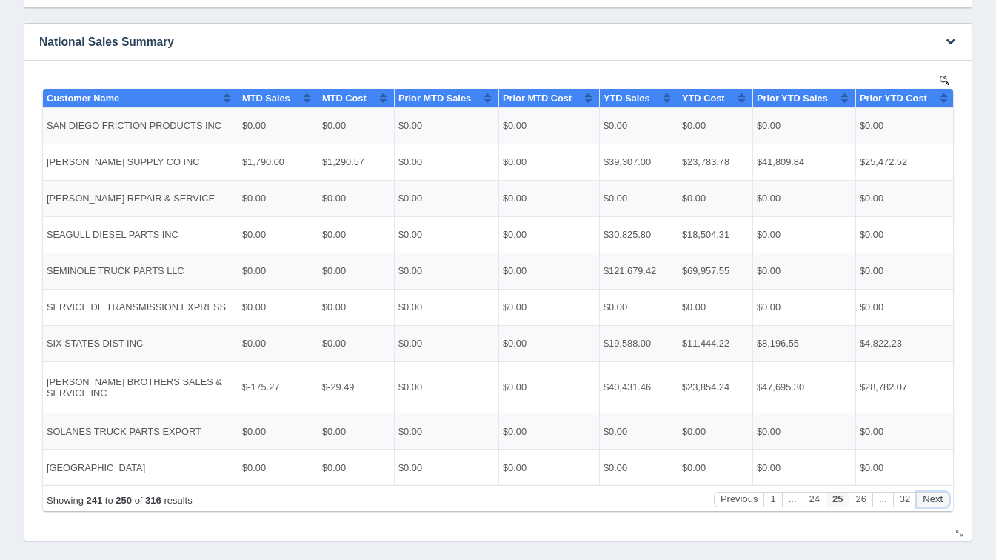
click at [937, 498] on button "Next" at bounding box center [932, 499] width 33 height 16
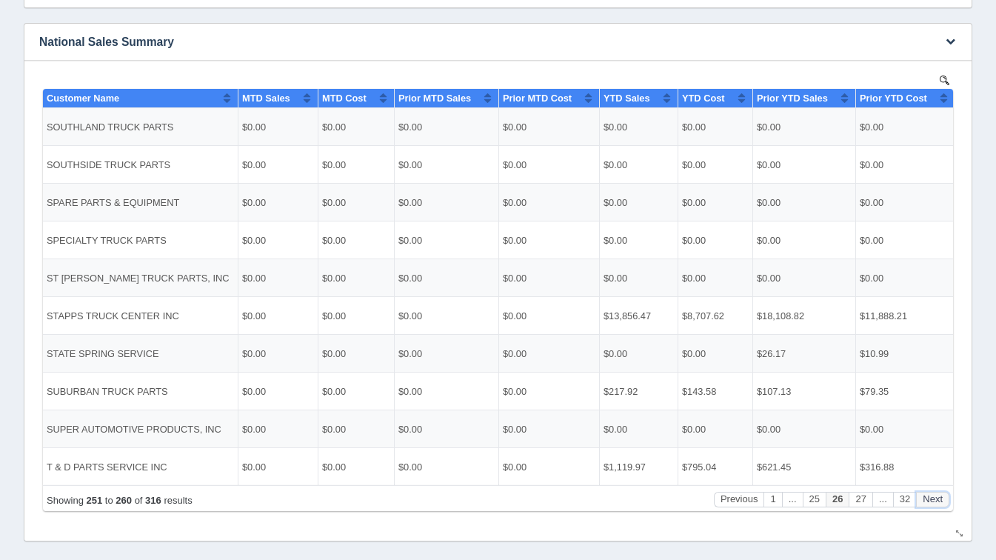
click at [937, 498] on button "Next" at bounding box center [932, 499] width 33 height 16
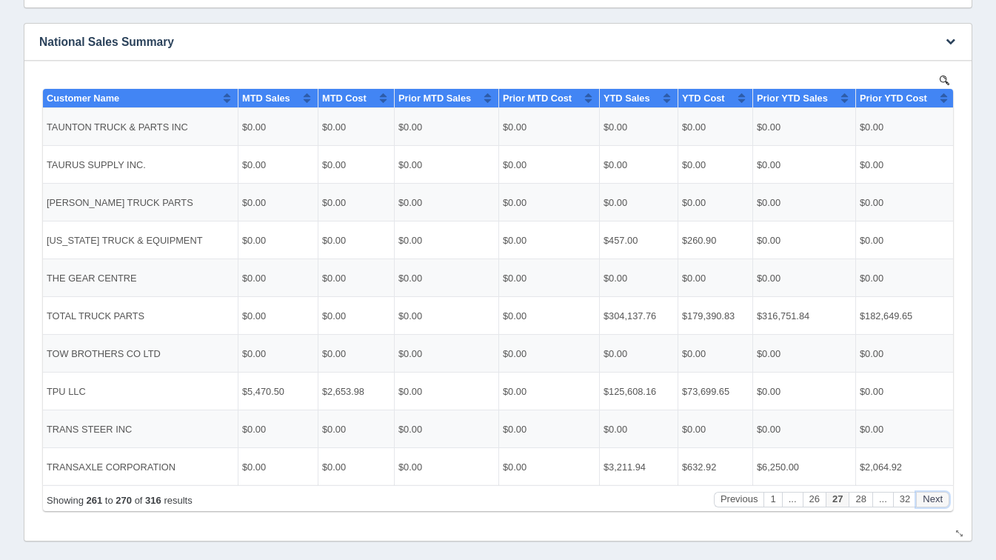
click at [937, 498] on button "Next" at bounding box center [932, 499] width 33 height 16
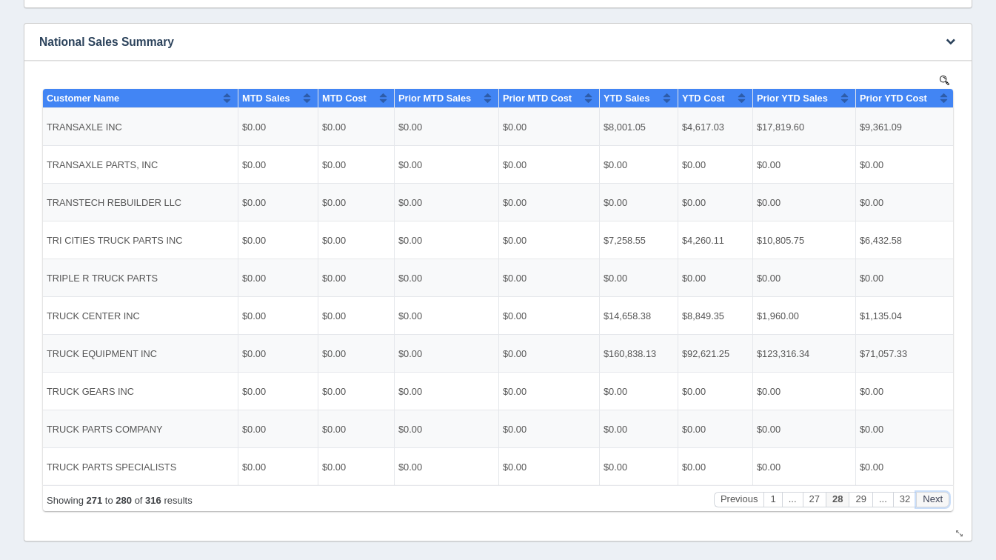
click at [937, 498] on button "Next" at bounding box center [932, 499] width 33 height 16
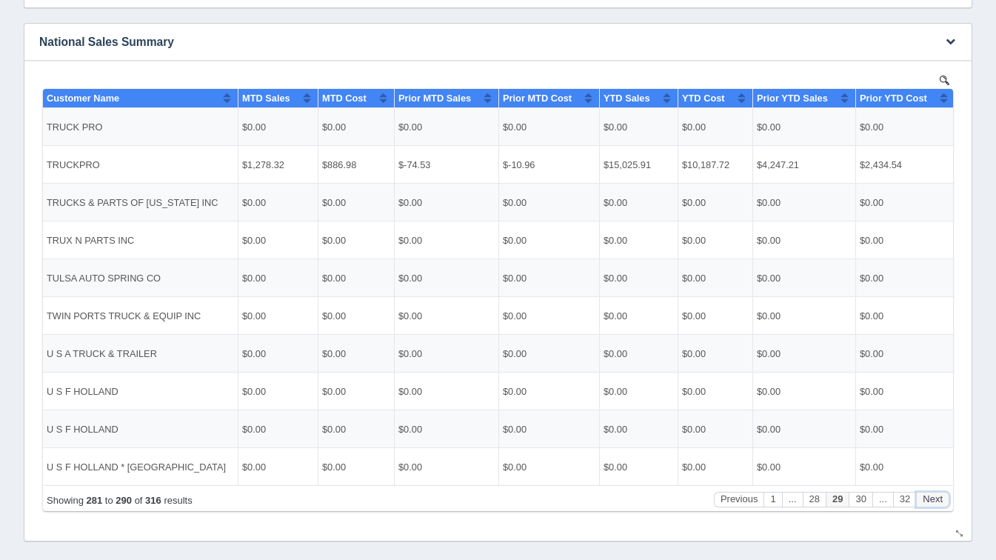
click at [937, 498] on button "Next" at bounding box center [932, 499] width 33 height 16
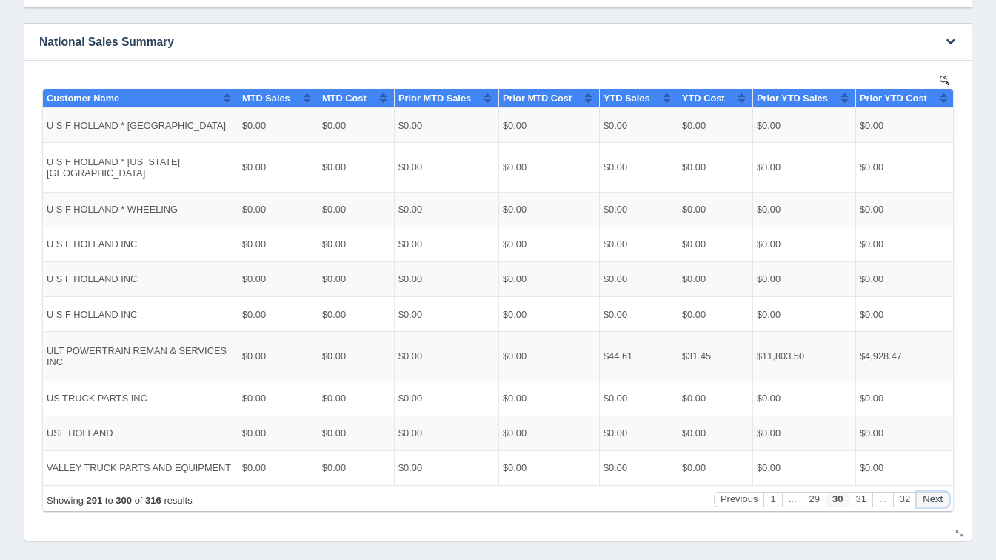
click at [937, 498] on button "Next" at bounding box center [932, 499] width 33 height 16
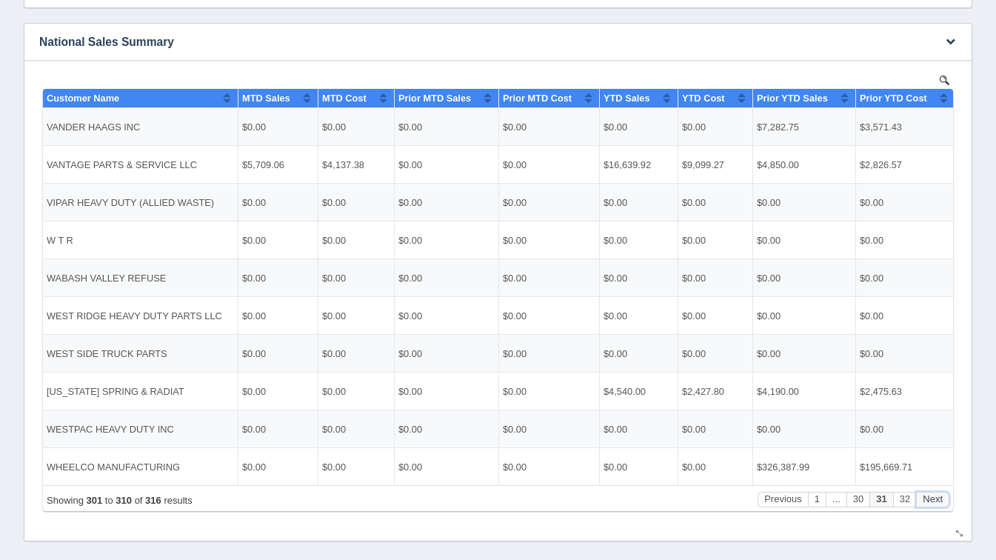
click at [937, 498] on button "Next" at bounding box center [932, 499] width 33 height 16
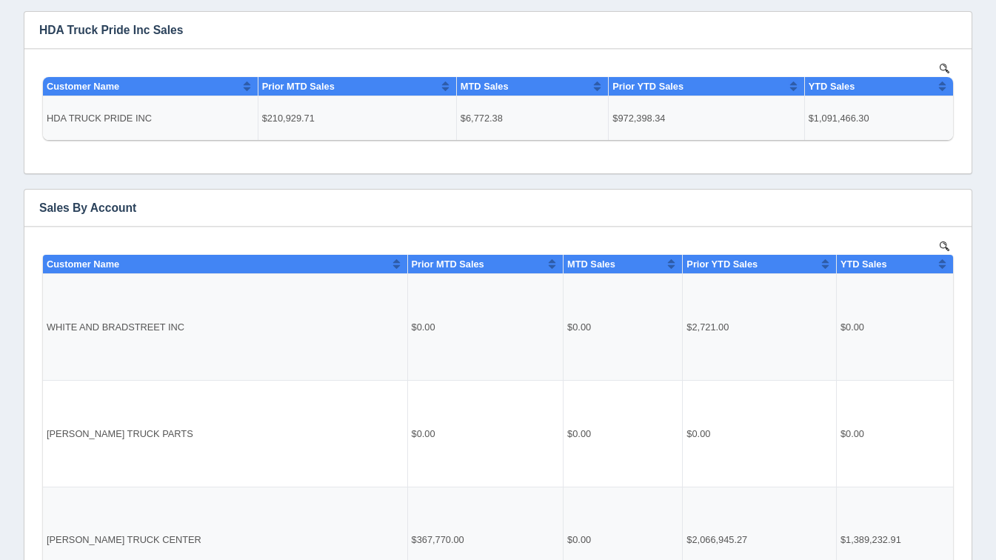
scroll to position [78, 0]
